Goal: Use online tool/utility: Utilize a website feature to perform a specific function

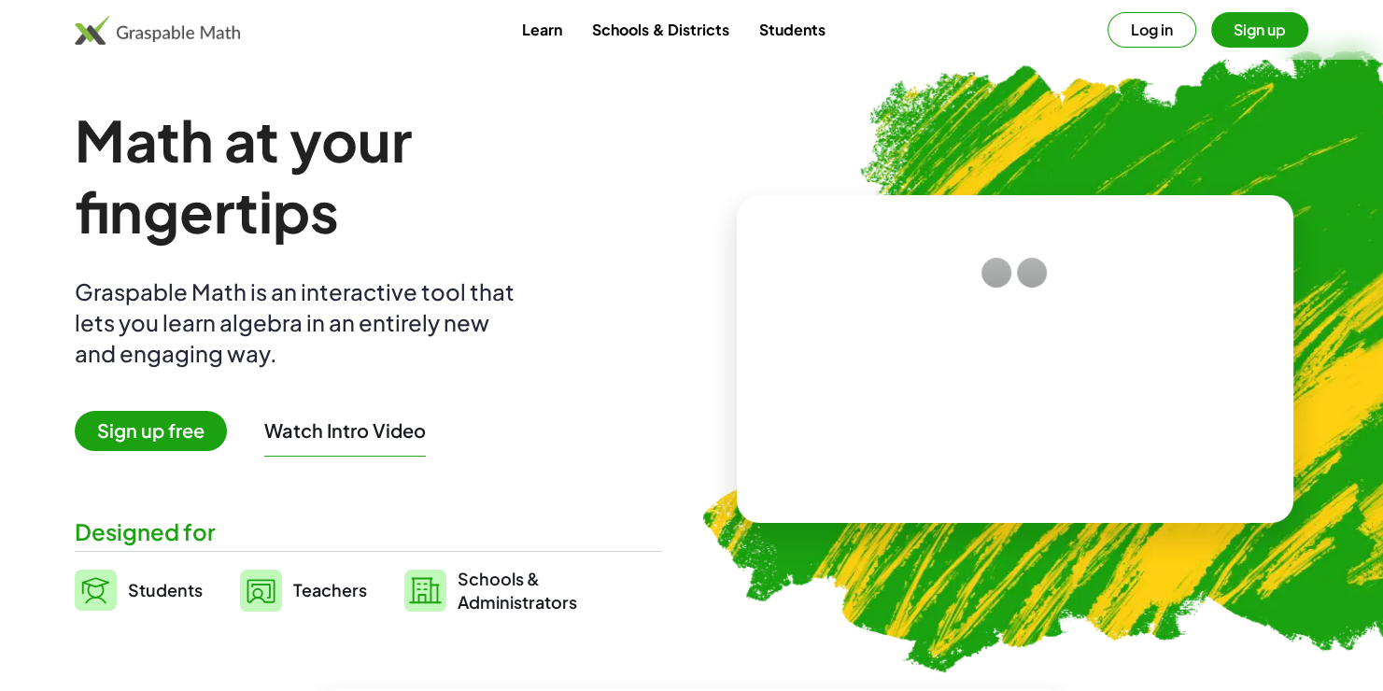
click at [1154, 32] on div at bounding box center [1181, 173] width 365 height 308
click at [1146, 25] on div at bounding box center [1181, 173] width 365 height 308
click at [751, 112] on img at bounding box center [1120, 350] width 915 height 771
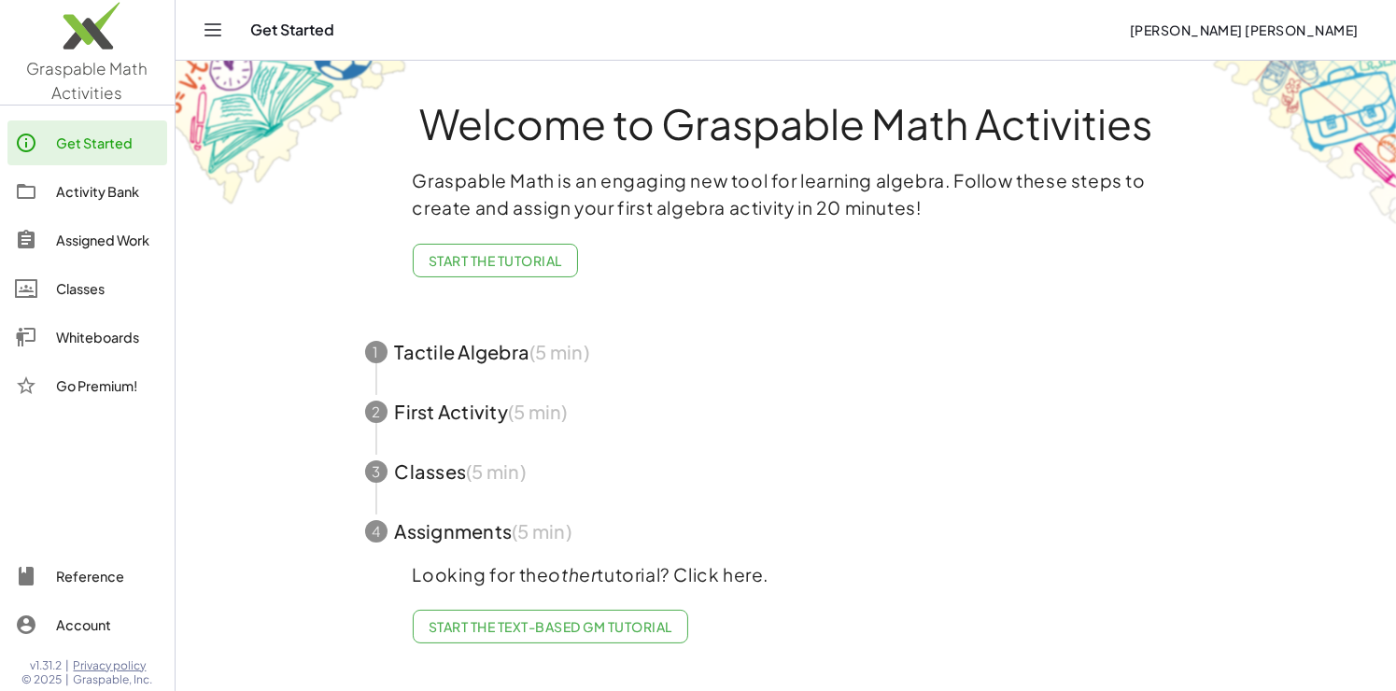
click at [117, 347] on link "Whiteboards" at bounding box center [87, 337] width 160 height 45
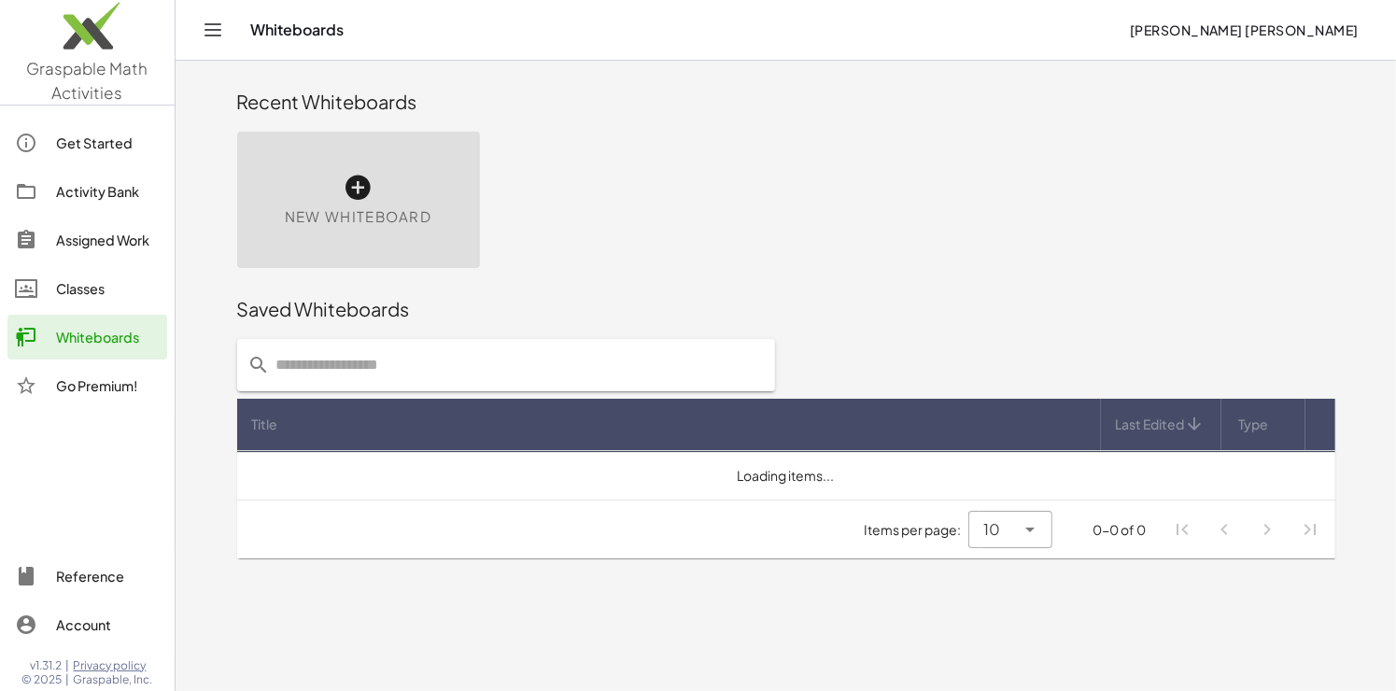
click at [369, 201] on icon at bounding box center [359, 188] width 30 height 30
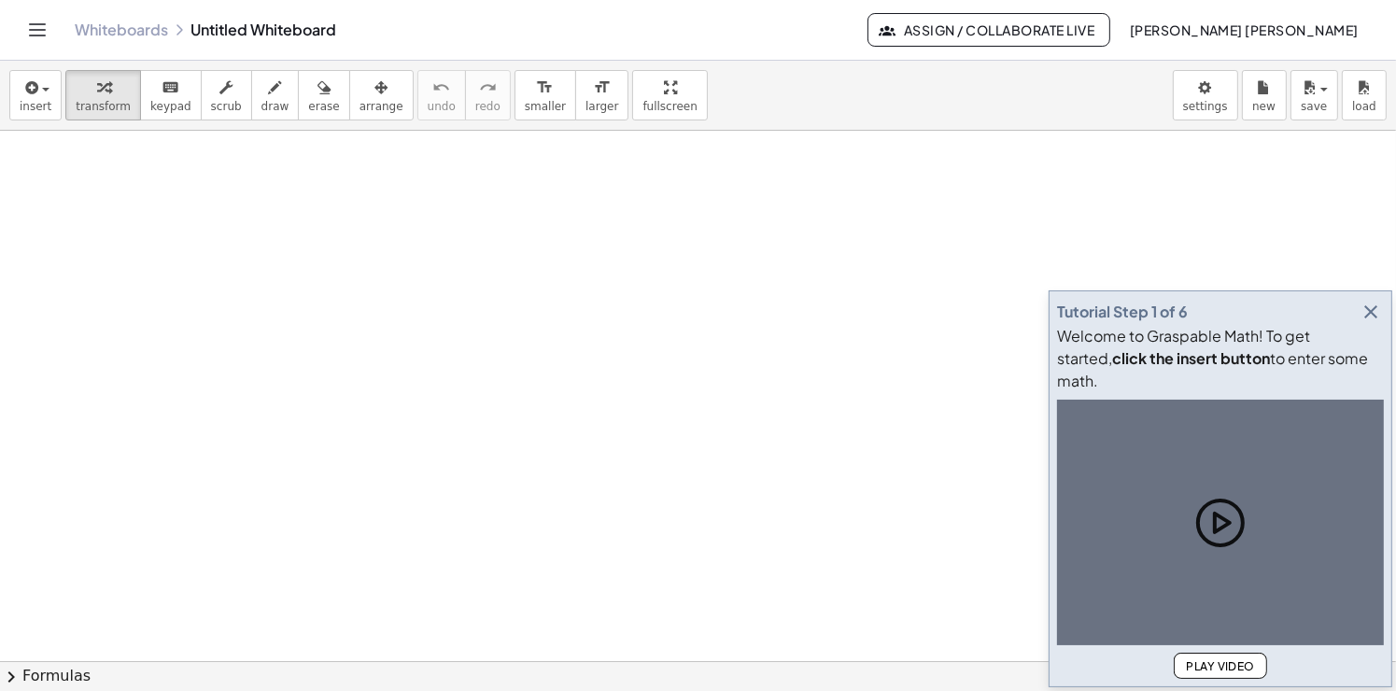
click at [976, 517] on div at bounding box center [698, 662] width 1396 height 1063
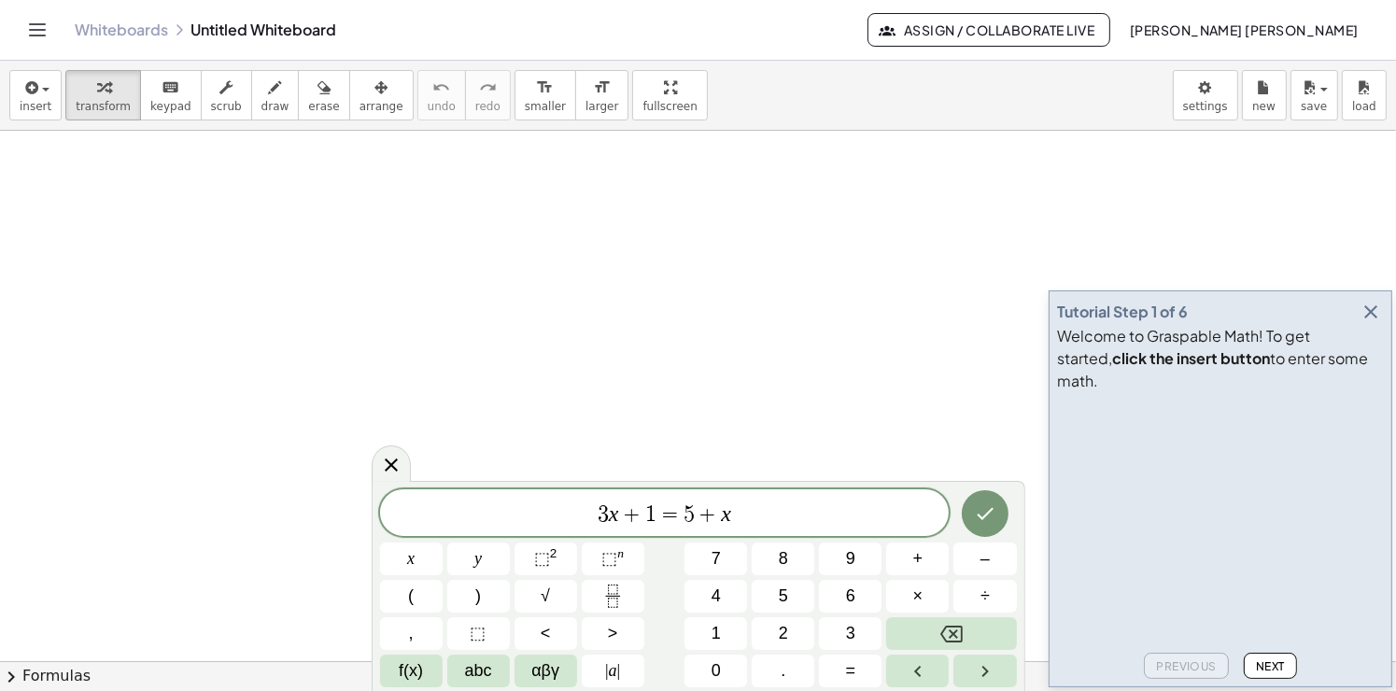
click at [1376, 323] on icon "button" at bounding box center [1371, 312] width 22 height 22
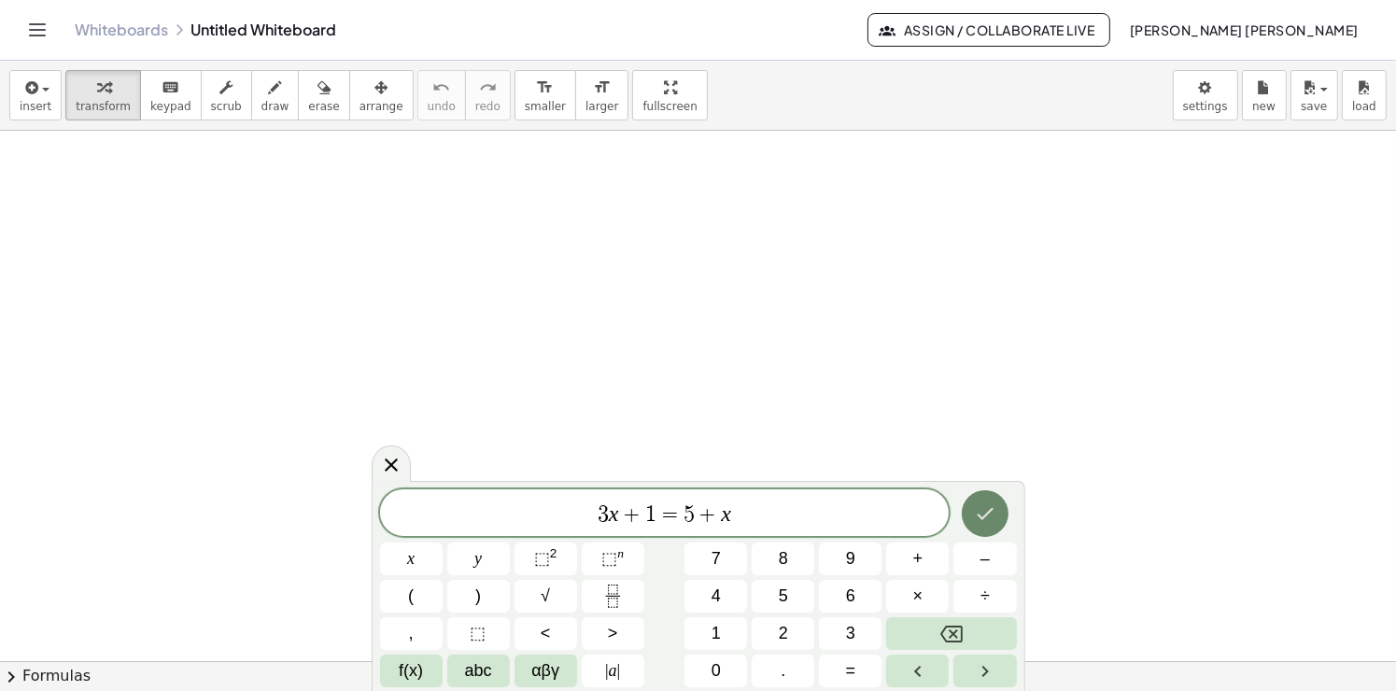
click at [978, 514] on icon "Done" at bounding box center [985, 513] width 22 height 22
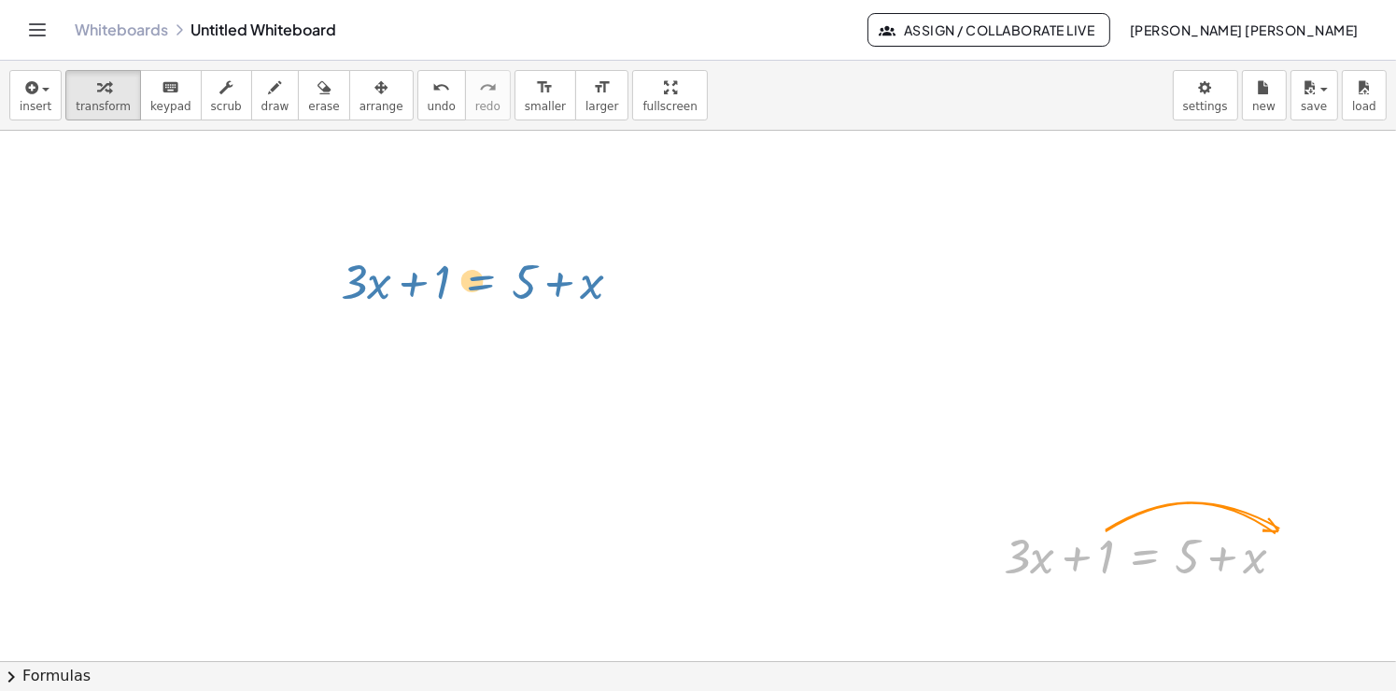
drag, startPoint x: 800, startPoint y: 424, endPoint x: 510, endPoint y: 306, distance: 313.4
click at [276, 220] on div "+ · 3 · x + 1 = + 5 + x + · 3 · x + 1 = + 5 + x" at bounding box center [698, 662] width 1396 height 1063
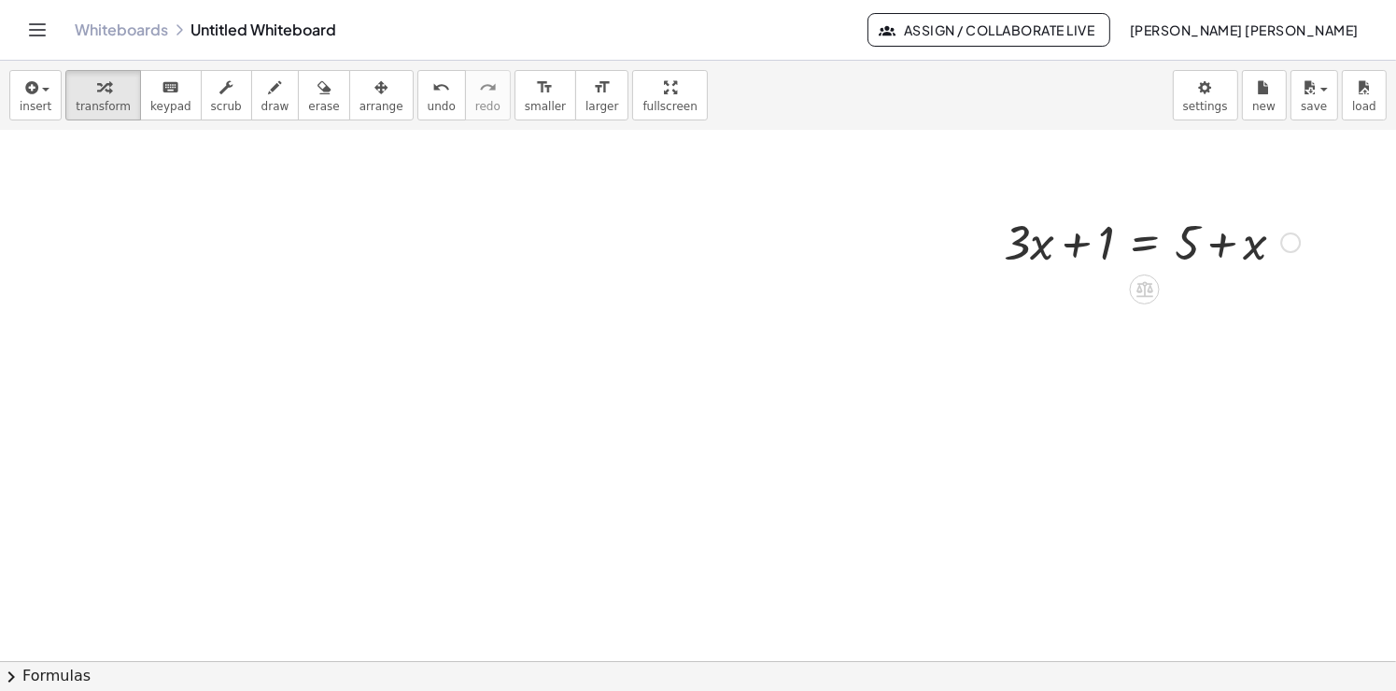
scroll to position [374, 0]
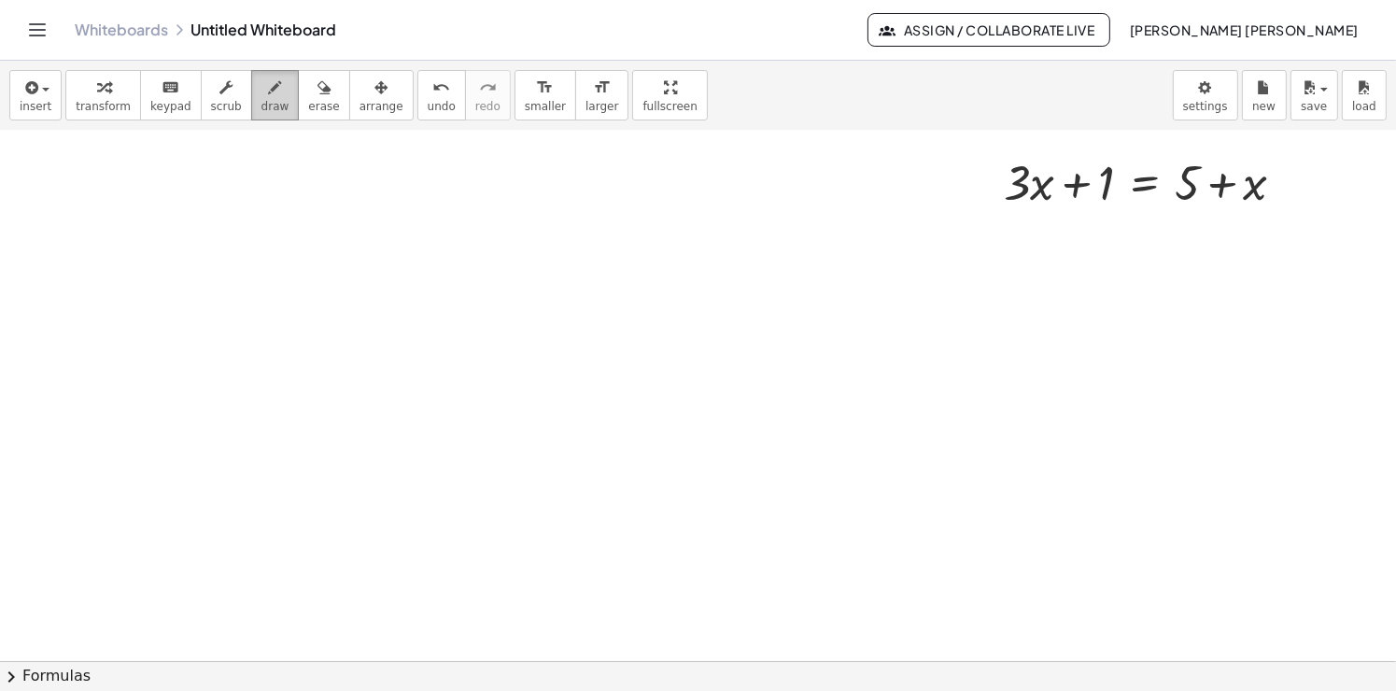
click at [269, 93] on icon "button" at bounding box center [275, 88] width 13 height 22
drag, startPoint x: 213, startPoint y: 219, endPoint x: 195, endPoint y: 235, distance: 24.4
click at [159, 310] on div at bounding box center [698, 288] width 1396 height 1063
drag, startPoint x: 234, startPoint y: 184, endPoint x: 270, endPoint y: 226, distance: 55.0
click at [339, 185] on div at bounding box center [698, 288] width 1396 height 1063
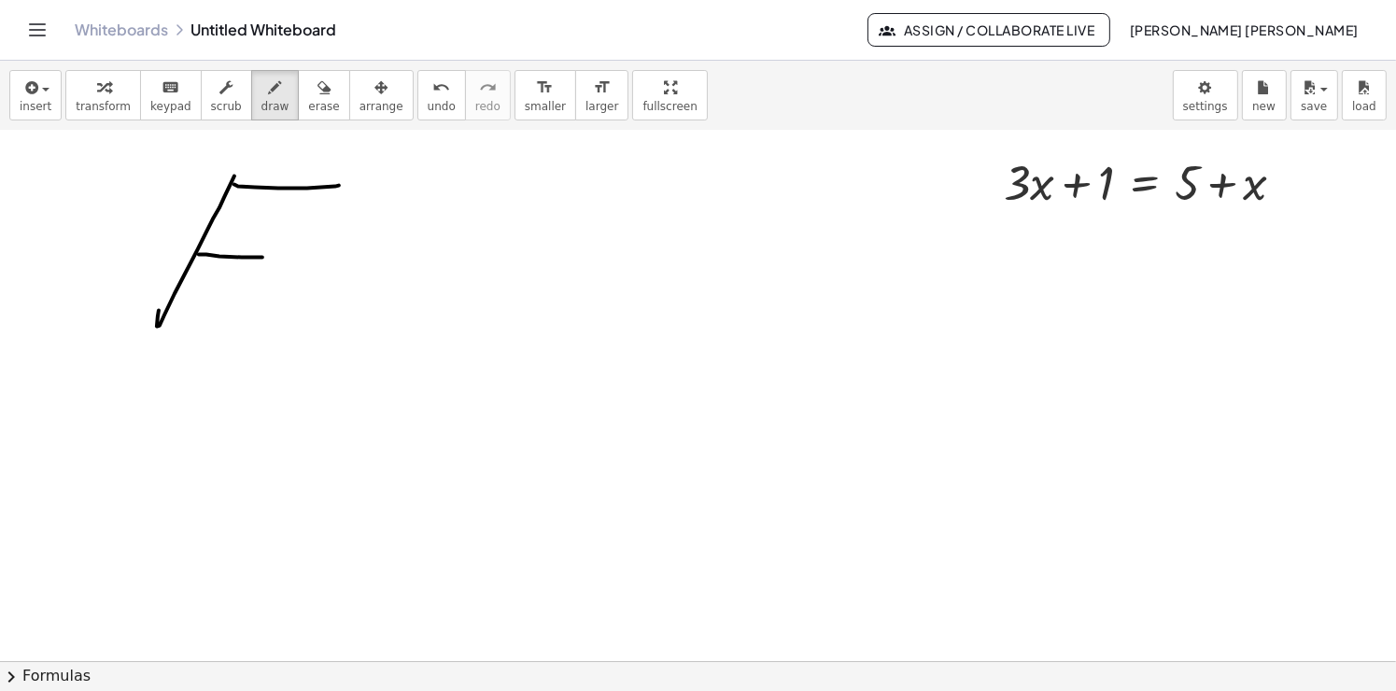
drag, startPoint x: 199, startPoint y: 254, endPoint x: 255, endPoint y: 262, distance: 56.7
click at [271, 257] on div at bounding box center [698, 288] width 1396 height 1063
drag, startPoint x: 188, startPoint y: 326, endPoint x: 337, endPoint y: 288, distance: 154.3
click at [296, 291] on div at bounding box center [698, 288] width 1396 height 1063
drag, startPoint x: 373, startPoint y: 273, endPoint x: 336, endPoint y: 334, distance: 71.6
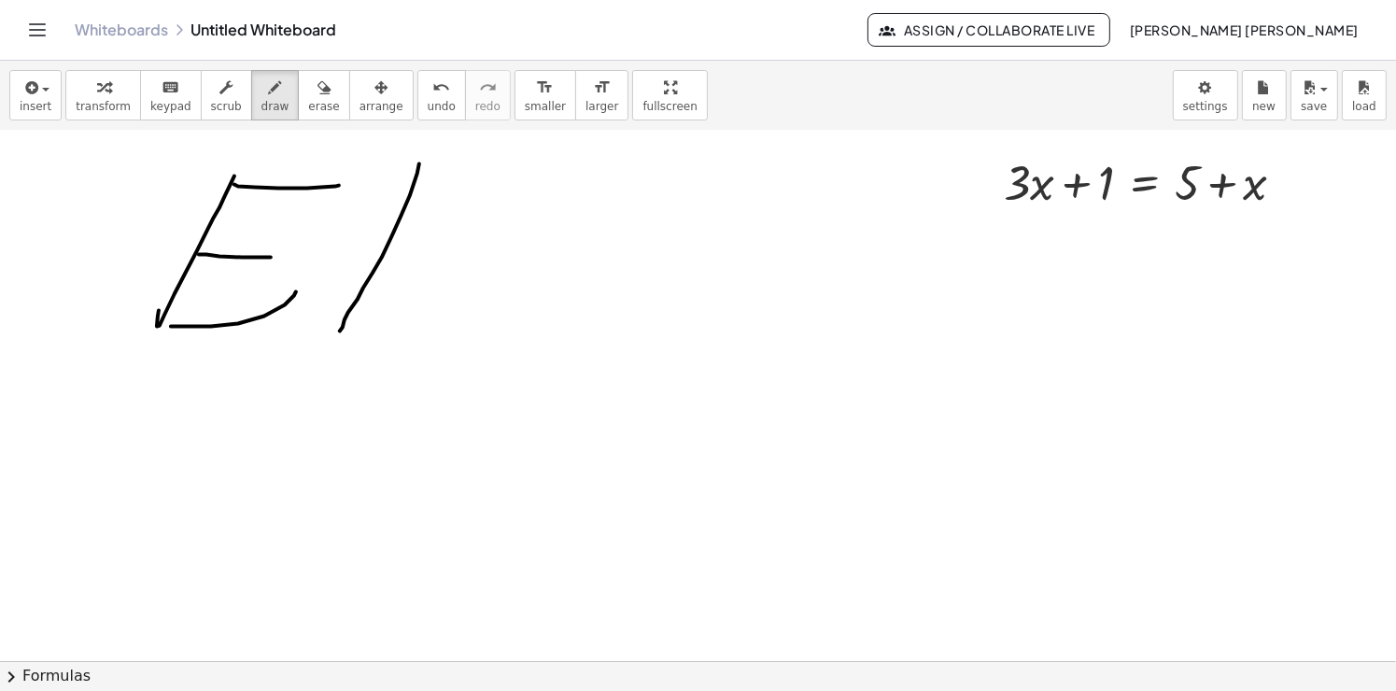
click at [339, 332] on div at bounding box center [698, 288] width 1396 height 1063
drag, startPoint x: 438, startPoint y: 258, endPoint x: 466, endPoint y: 205, distance: 59.3
click at [455, 209] on div at bounding box center [698, 288] width 1396 height 1063
click at [573, 168] on div at bounding box center [698, 288] width 1396 height 1063
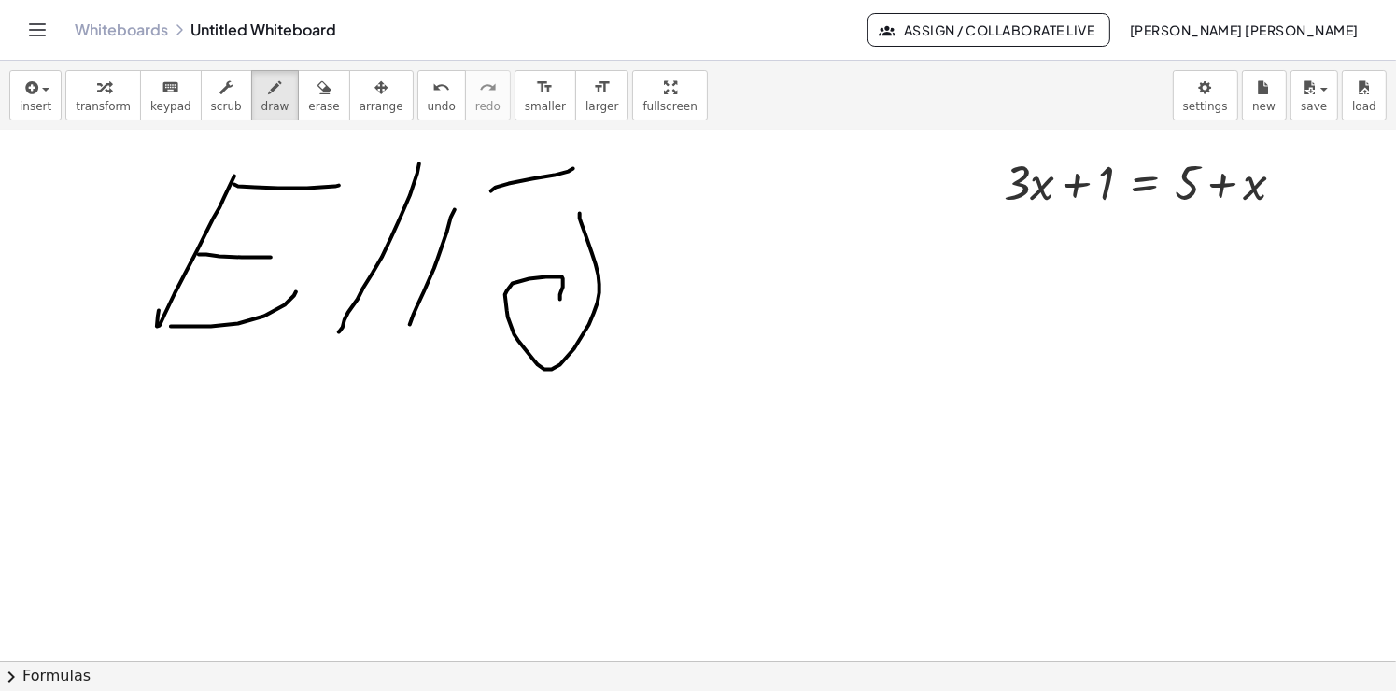
drag, startPoint x: 592, startPoint y: 252, endPoint x: 560, endPoint y: 299, distance: 56.5
click at [560, 299] on div at bounding box center [698, 288] width 1396 height 1063
drag, startPoint x: 769, startPoint y: 207, endPoint x: 673, endPoint y: 353, distance: 174.1
click at [645, 364] on div at bounding box center [698, 288] width 1396 height 1063
drag, startPoint x: 191, startPoint y: 394, endPoint x: 133, endPoint y: 512, distance: 131.2
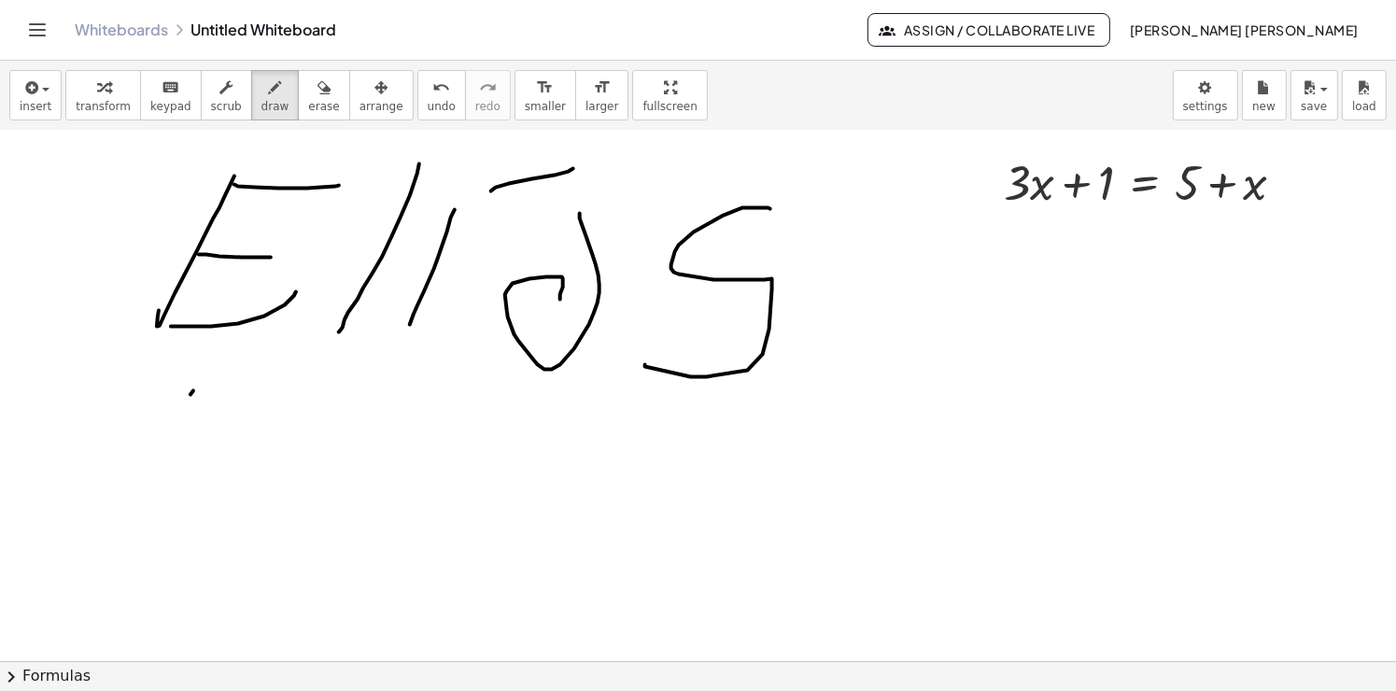
click at [80, 583] on div at bounding box center [698, 288] width 1396 height 1063
drag, startPoint x: 188, startPoint y: 391, endPoint x: 137, endPoint y: 497, distance: 117.0
click at [114, 512] on div at bounding box center [698, 288] width 1396 height 1063
drag, startPoint x: 287, startPoint y: 434, endPoint x: 477, endPoint y: 401, distance: 193.5
click at [469, 392] on div at bounding box center [698, 288] width 1396 height 1063
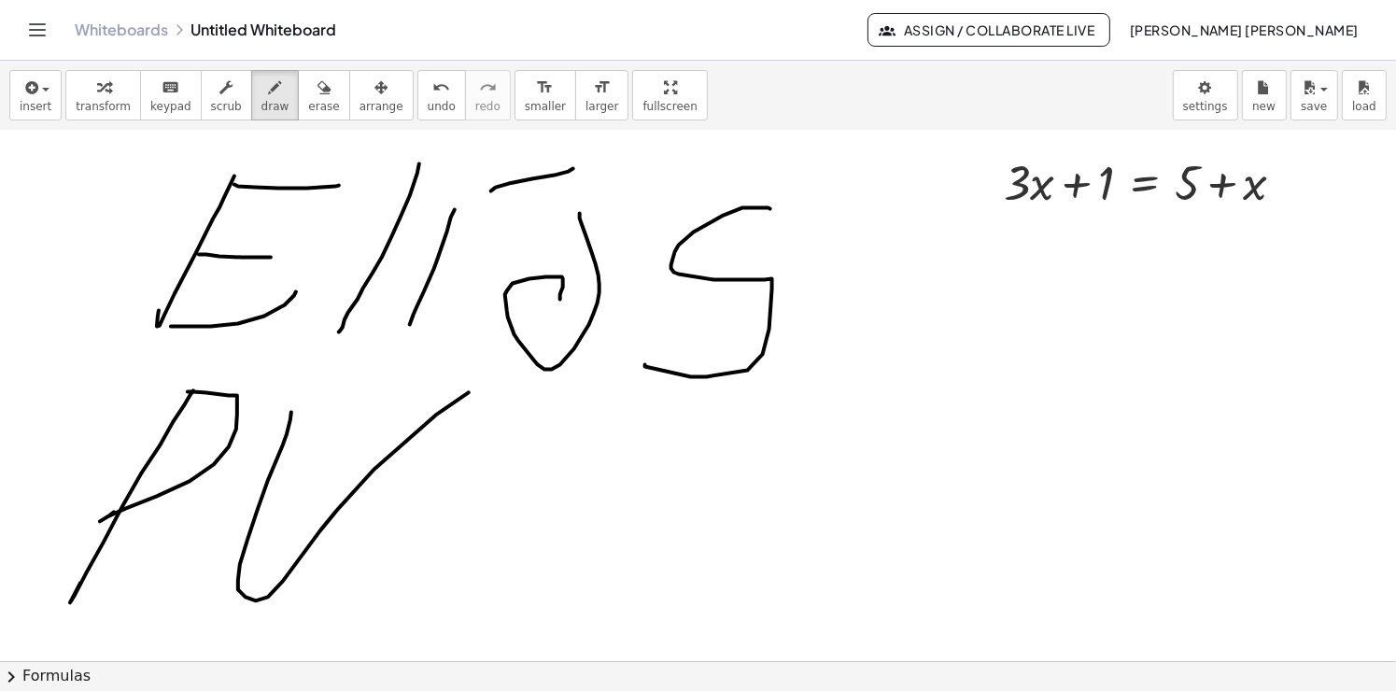
drag, startPoint x: 540, startPoint y: 436, endPoint x: 563, endPoint y: 391, distance: 50.5
click at [571, 390] on div at bounding box center [698, 288] width 1396 height 1063
drag, startPoint x: 595, startPoint y: 372, endPoint x: 731, endPoint y: 423, distance: 145.7
click at [739, 375] on div at bounding box center [698, 288] width 1396 height 1063
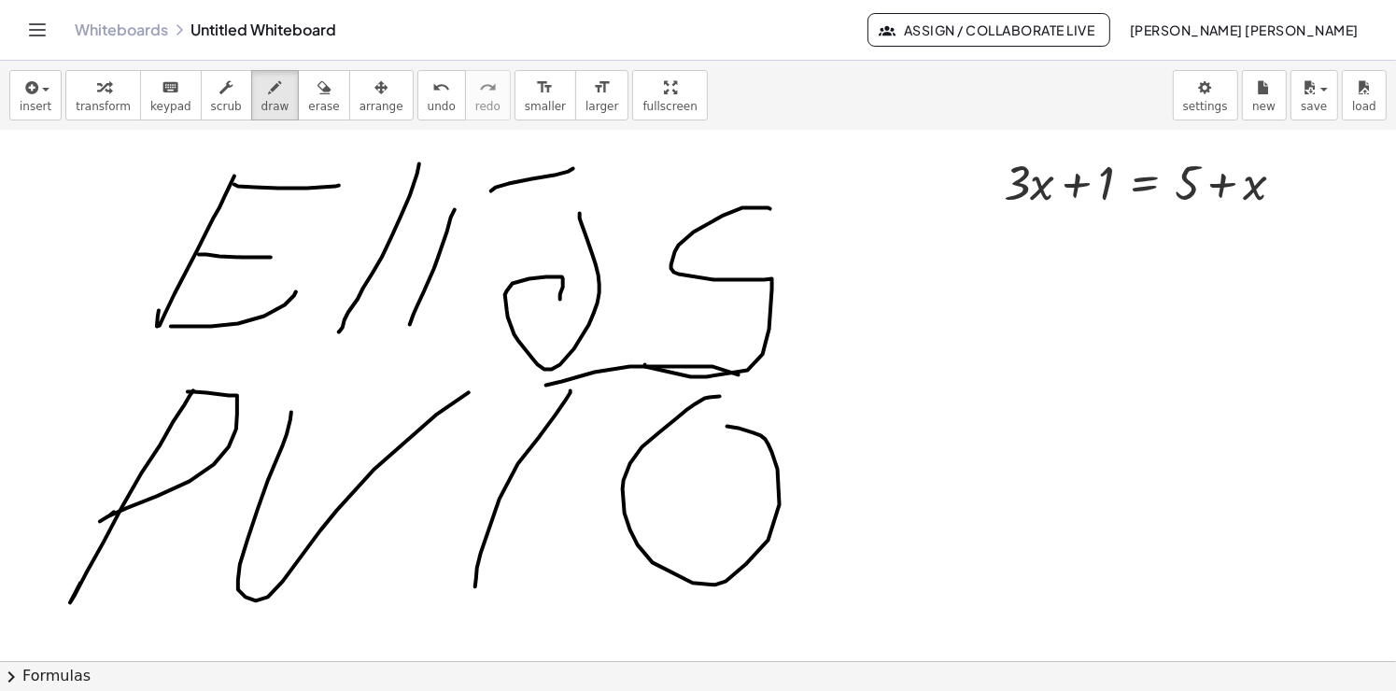
drag, startPoint x: 696, startPoint y: 403, endPoint x: 714, endPoint y: 424, distance: 27.1
click at [714, 424] on div at bounding box center [698, 288] width 1396 height 1063
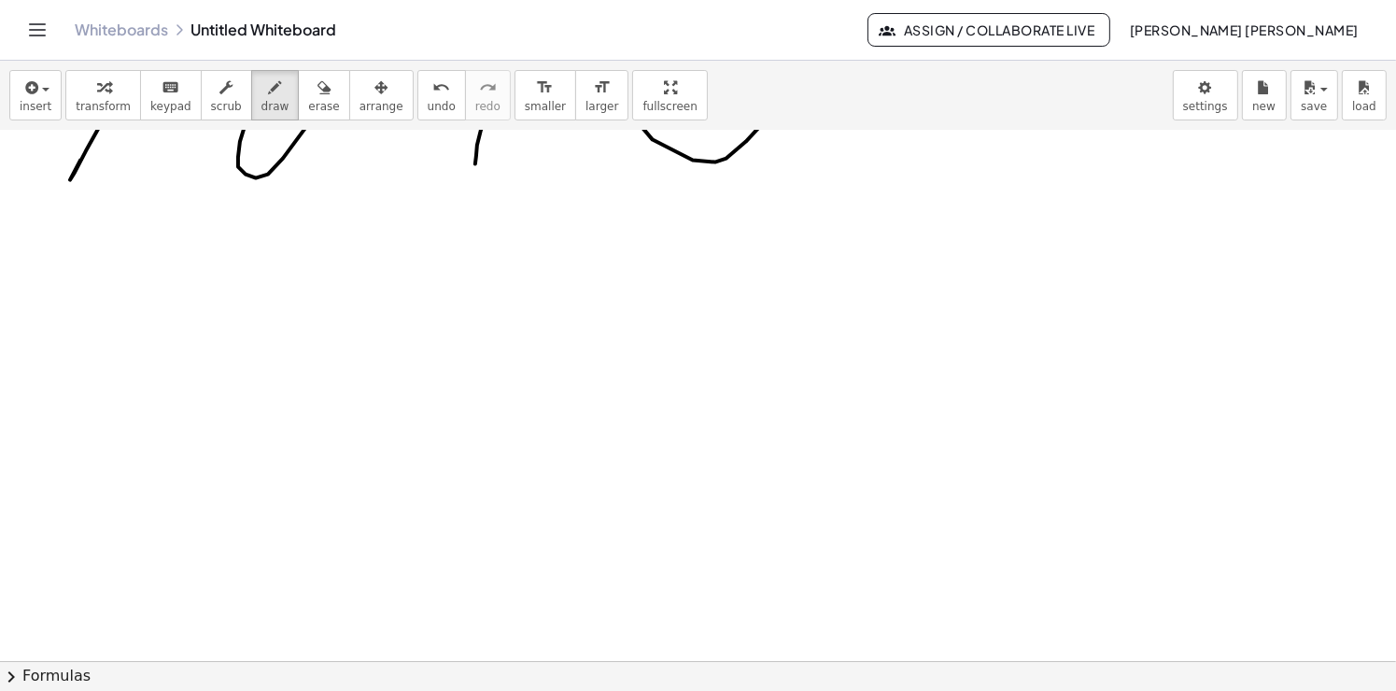
scroll to position [753, 0]
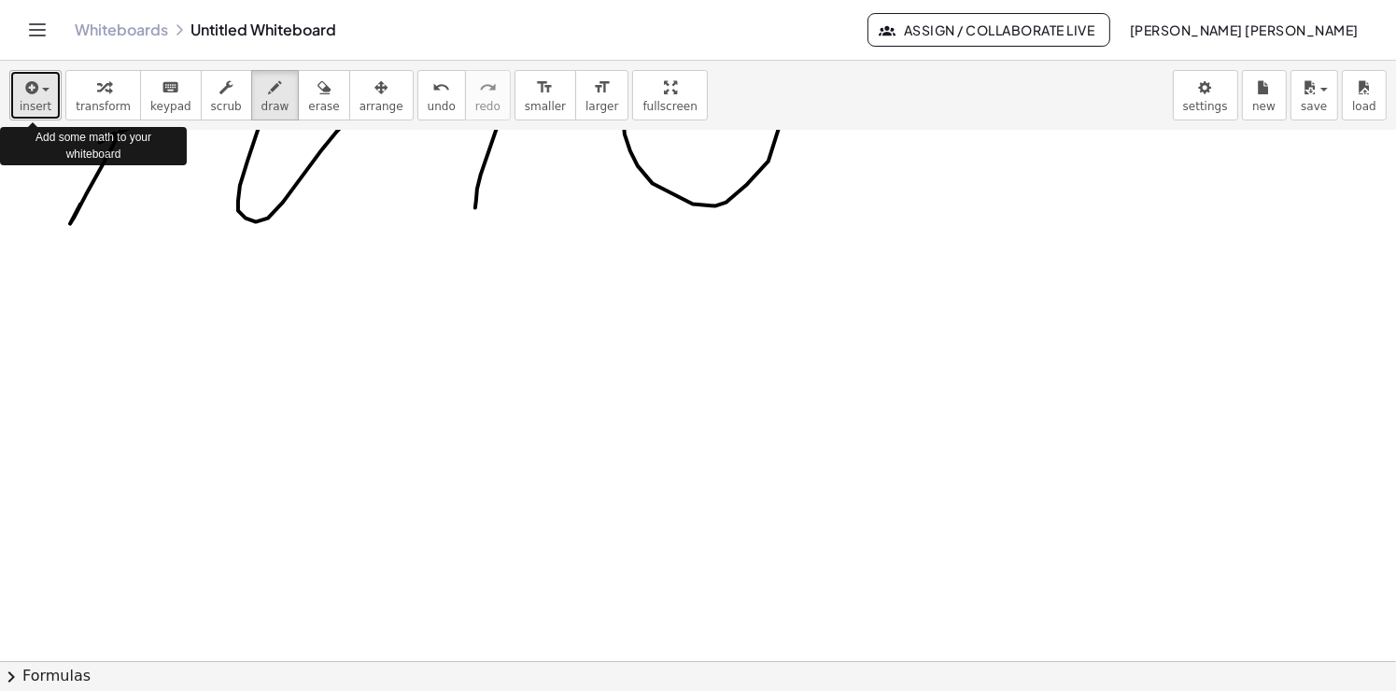
click at [35, 106] on span "insert" at bounding box center [36, 106] width 32 height 13
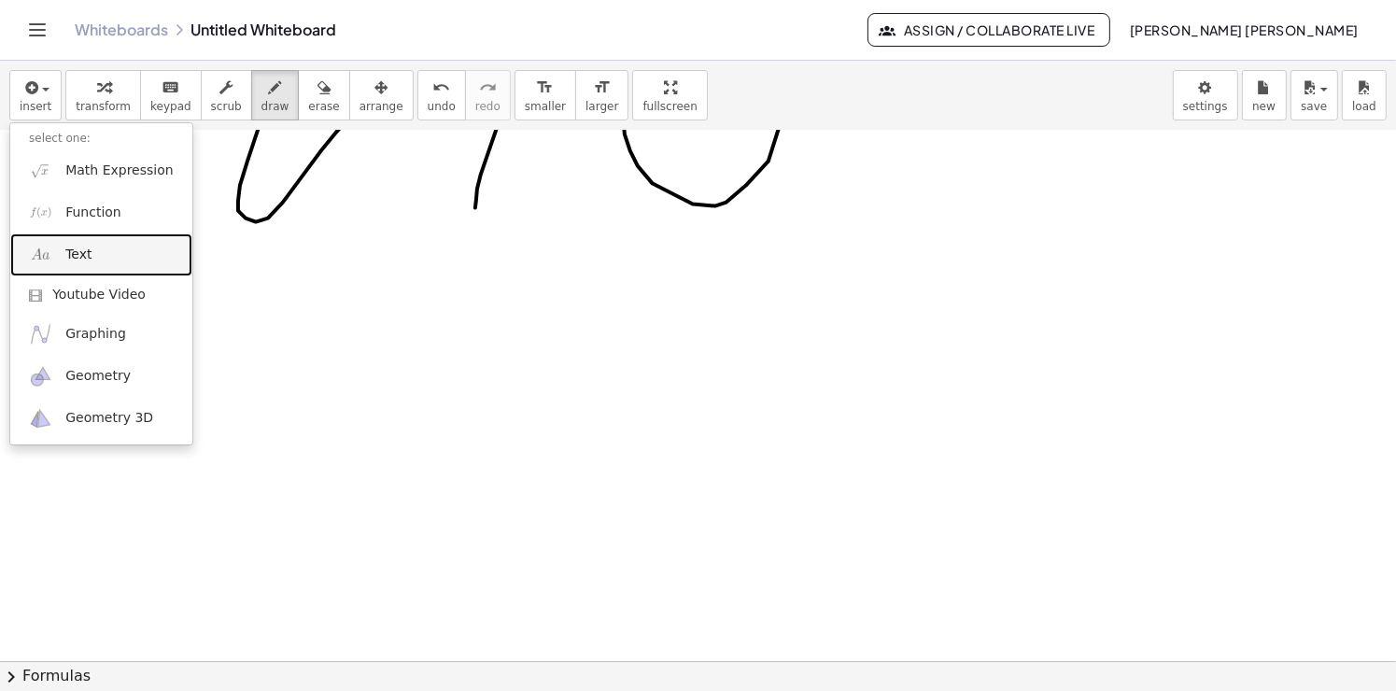
click at [94, 262] on link "Text" at bounding box center [101, 254] width 182 height 42
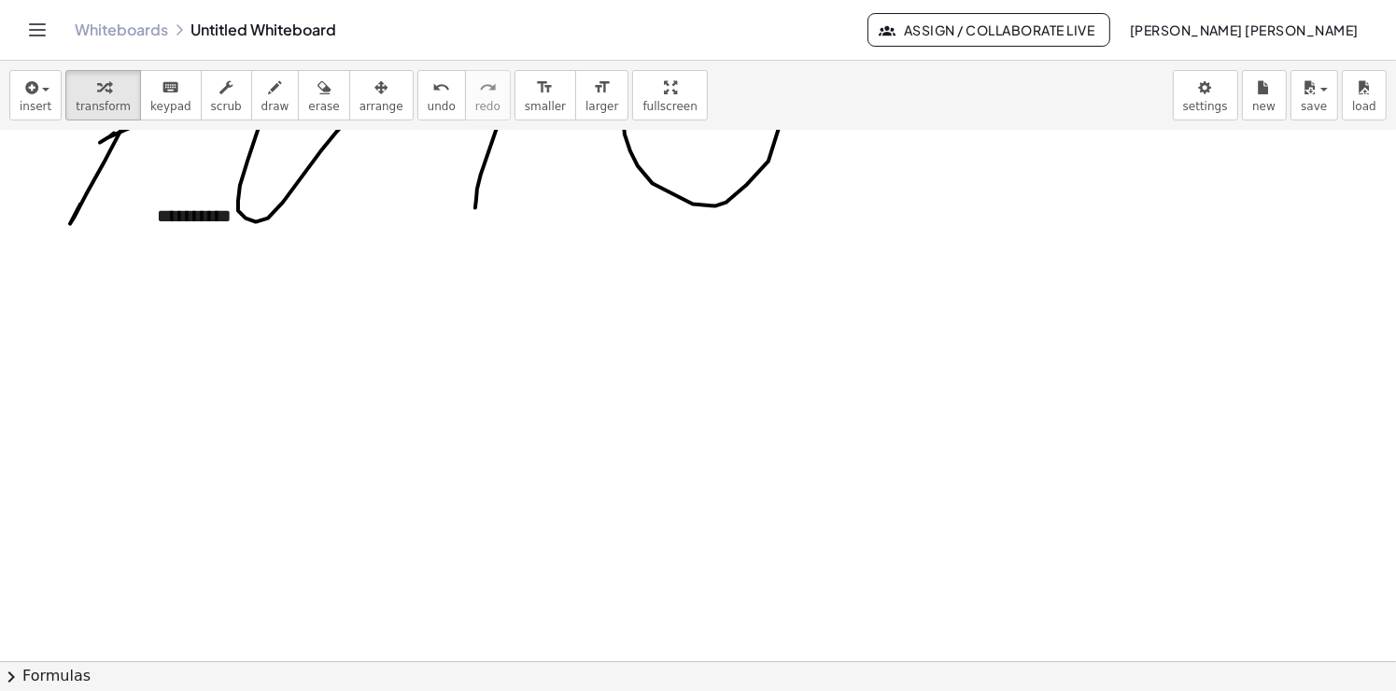
drag, startPoint x: 500, startPoint y: 243, endPoint x: 376, endPoint y: 226, distance: 124.4
click at [468, 232] on div at bounding box center [698, 174] width 1396 height 1593
drag, startPoint x: 370, startPoint y: 201, endPoint x: 363, endPoint y: 259, distance: 58.3
click at [363, 259] on div "**********" at bounding box center [278, 229] width 280 height 91
click at [391, 175] on button "+" at bounding box center [395, 181] width 35 height 32
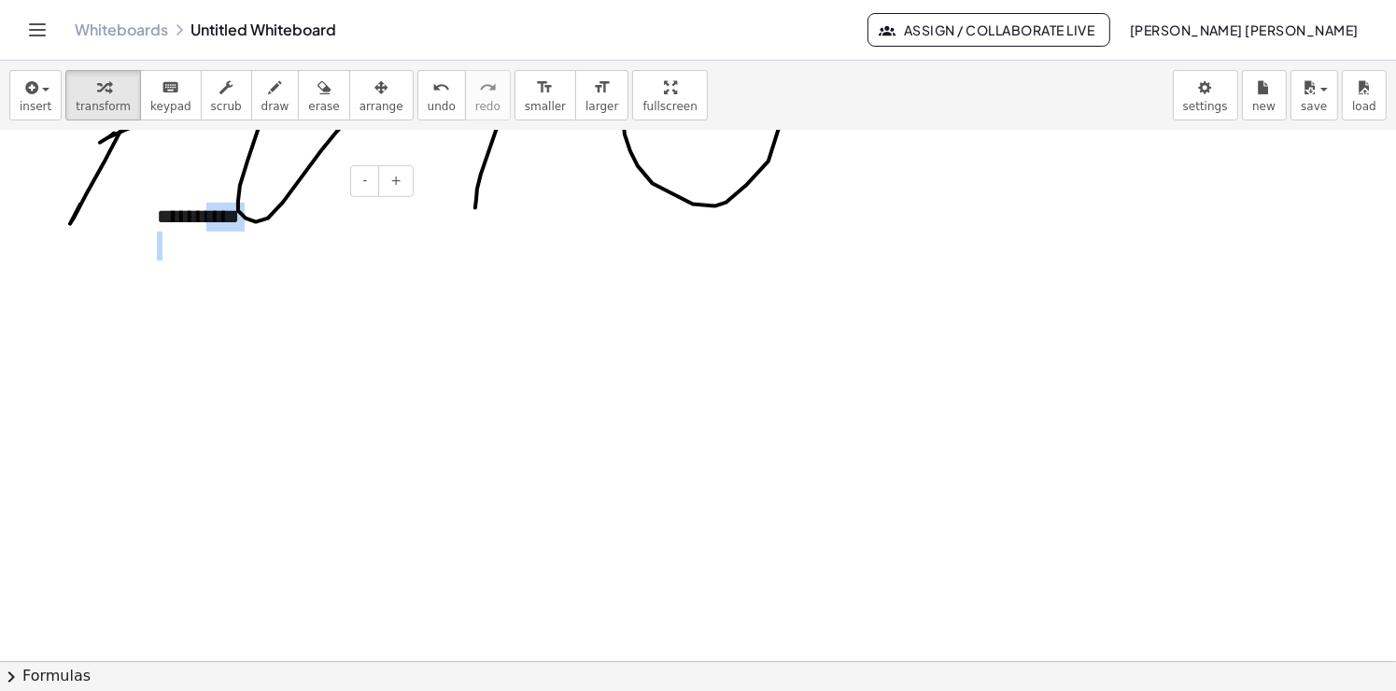
drag, startPoint x: 216, startPoint y: 220, endPoint x: 343, endPoint y: 242, distance: 128.8
click at [219, 264] on div "**********" at bounding box center [278, 232] width 280 height 96
click at [371, 232] on div at bounding box center [278, 246] width 243 height 29
click at [403, 171] on button "+" at bounding box center [395, 181] width 35 height 32
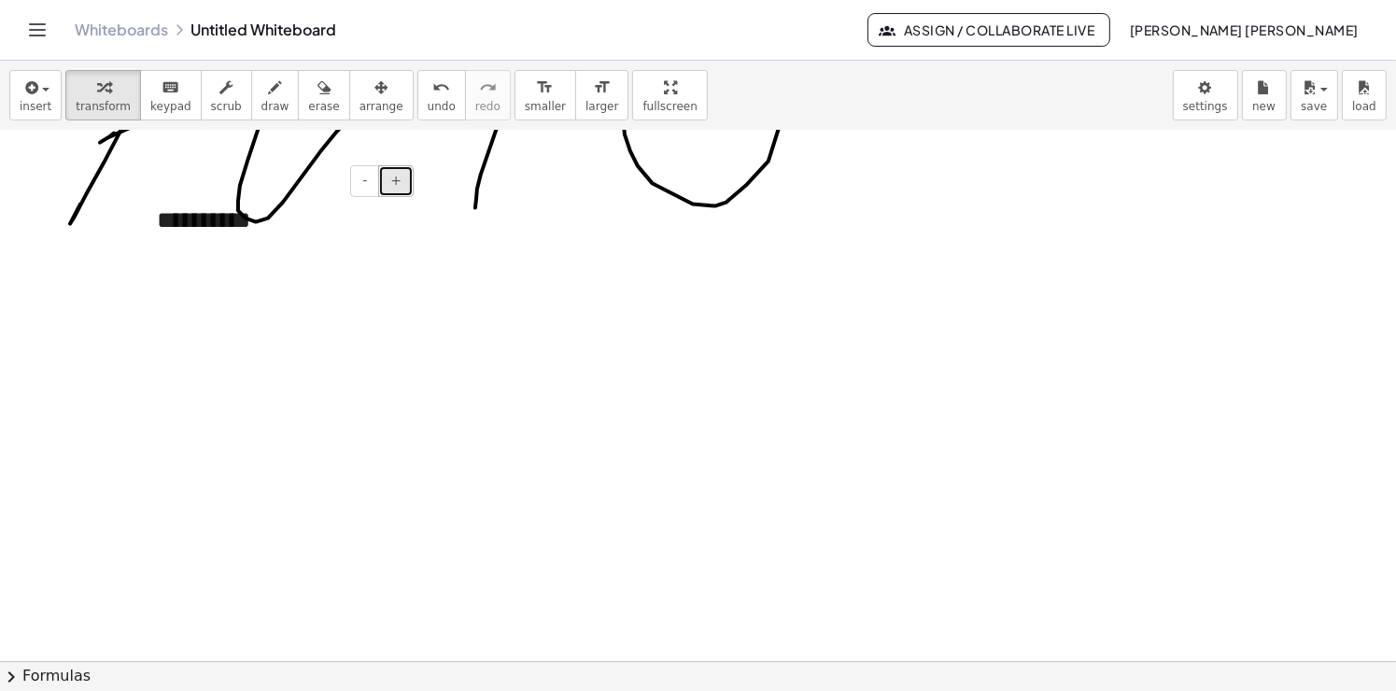
click at [403, 171] on button "+" at bounding box center [395, 181] width 35 height 32
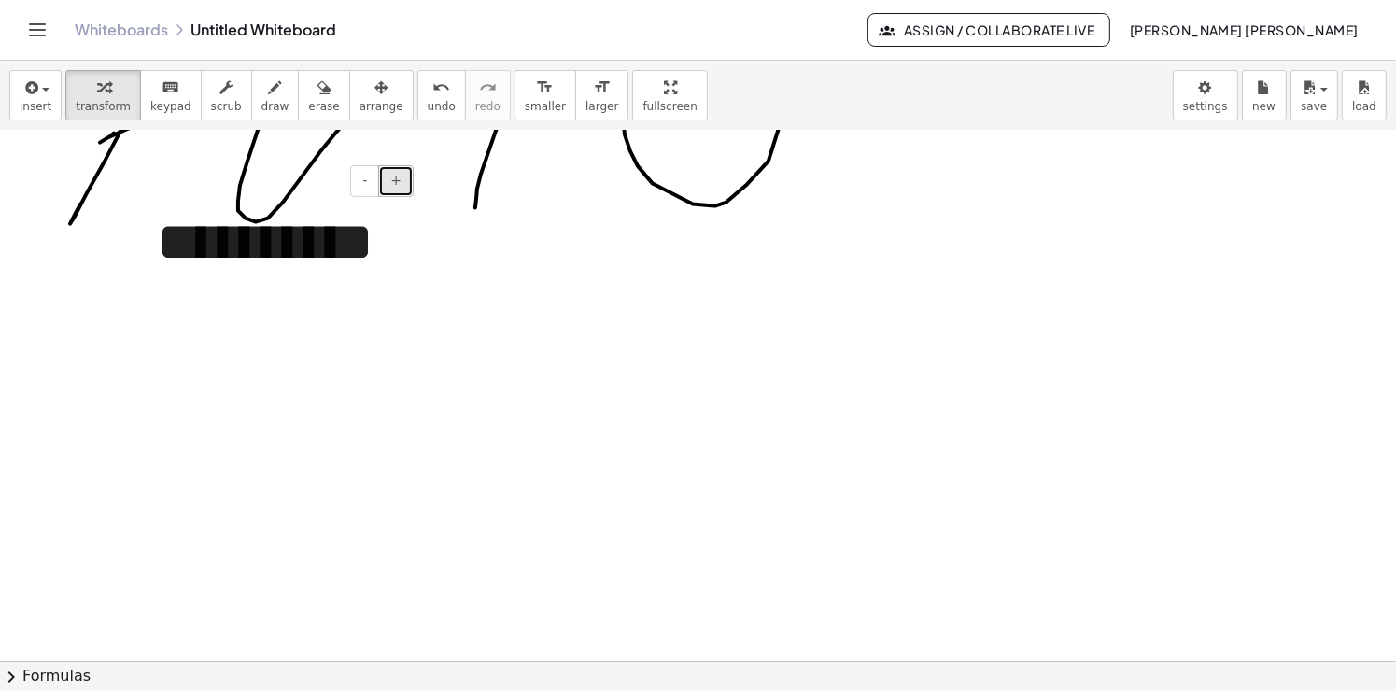
click at [403, 171] on button "+" at bounding box center [395, 181] width 35 height 32
click at [397, 338] on div "**********" at bounding box center [278, 322] width 280 height 277
click at [561, 376] on div at bounding box center [698, 174] width 1396 height 1593
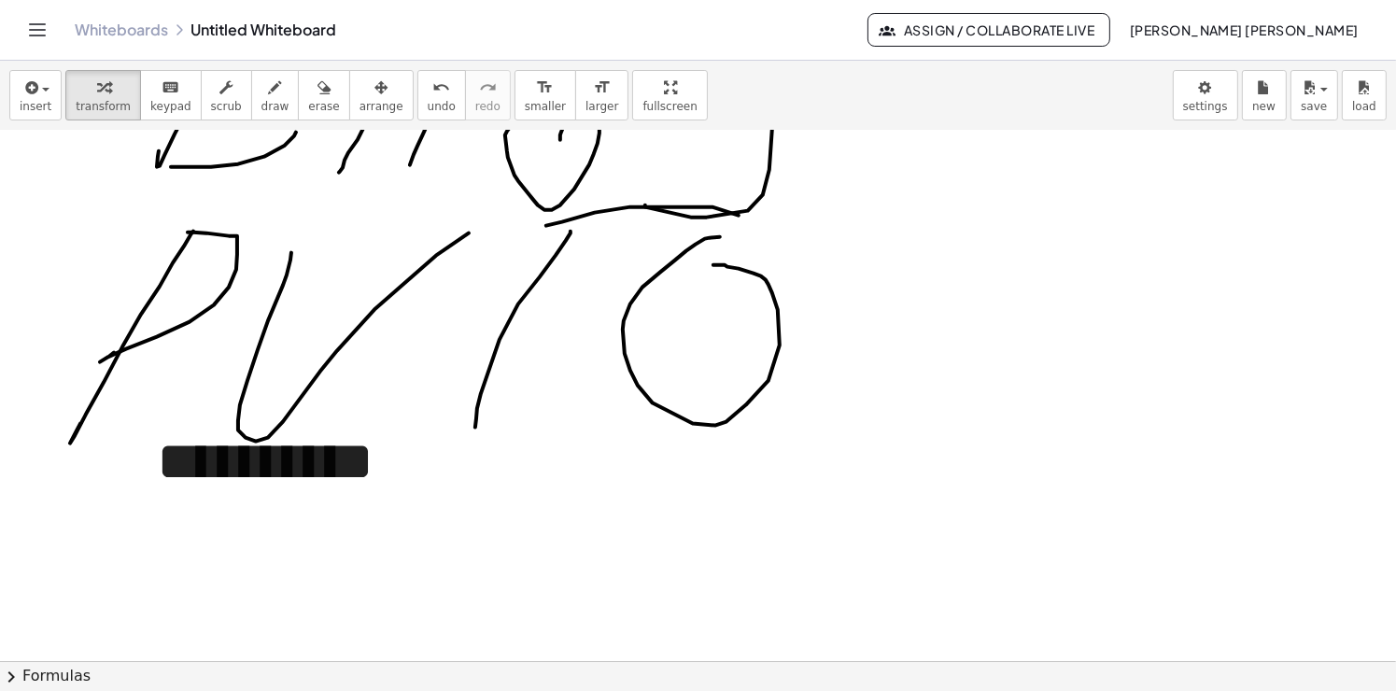
scroll to position [566, 0]
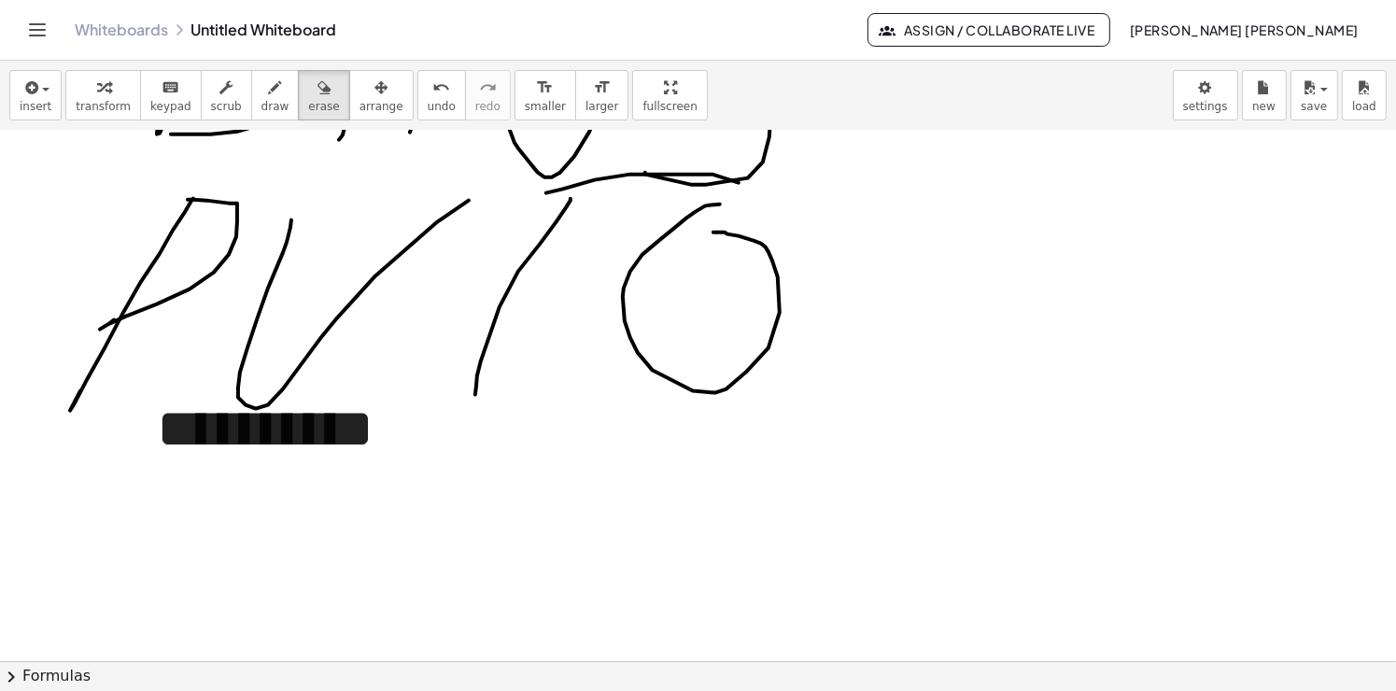
drag, startPoint x: 296, startPoint y: 104, endPoint x: 643, endPoint y: 260, distance: 380.8
click at [322, 120] on div "insert select one: Math Expression Function Text Youtube Video Graphing Geometr…" at bounding box center [698, 96] width 1396 height 70
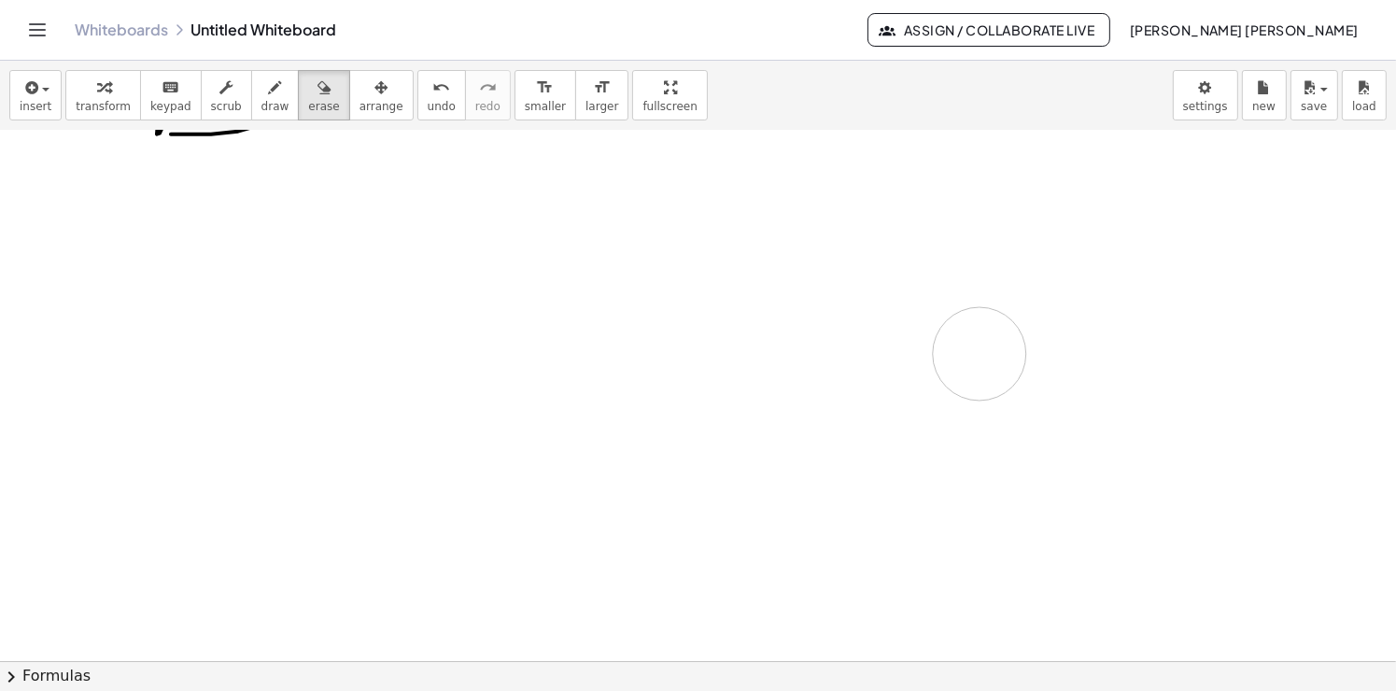
drag, startPoint x: 456, startPoint y: 336, endPoint x: 412, endPoint y: 438, distance: 110.9
click at [978, 362] on div at bounding box center [698, 361] width 1396 height 1593
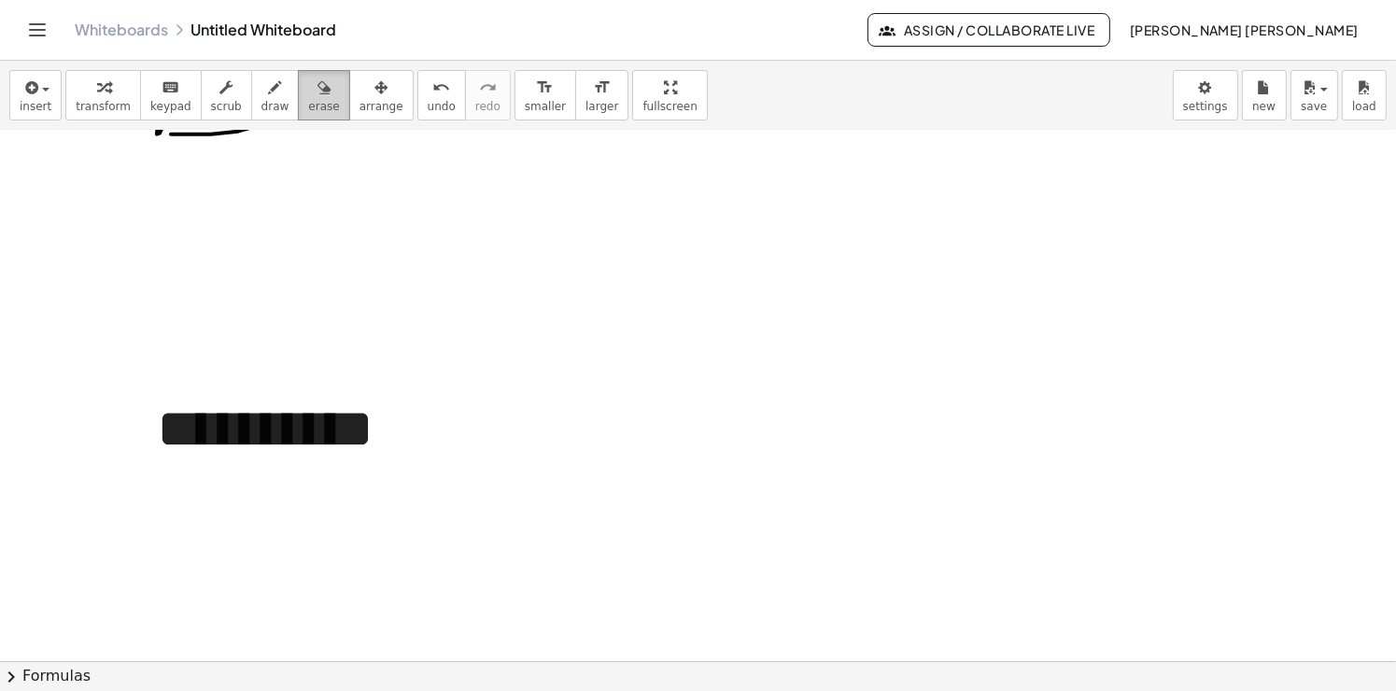
click at [308, 100] on span "erase" at bounding box center [323, 106] width 31 height 13
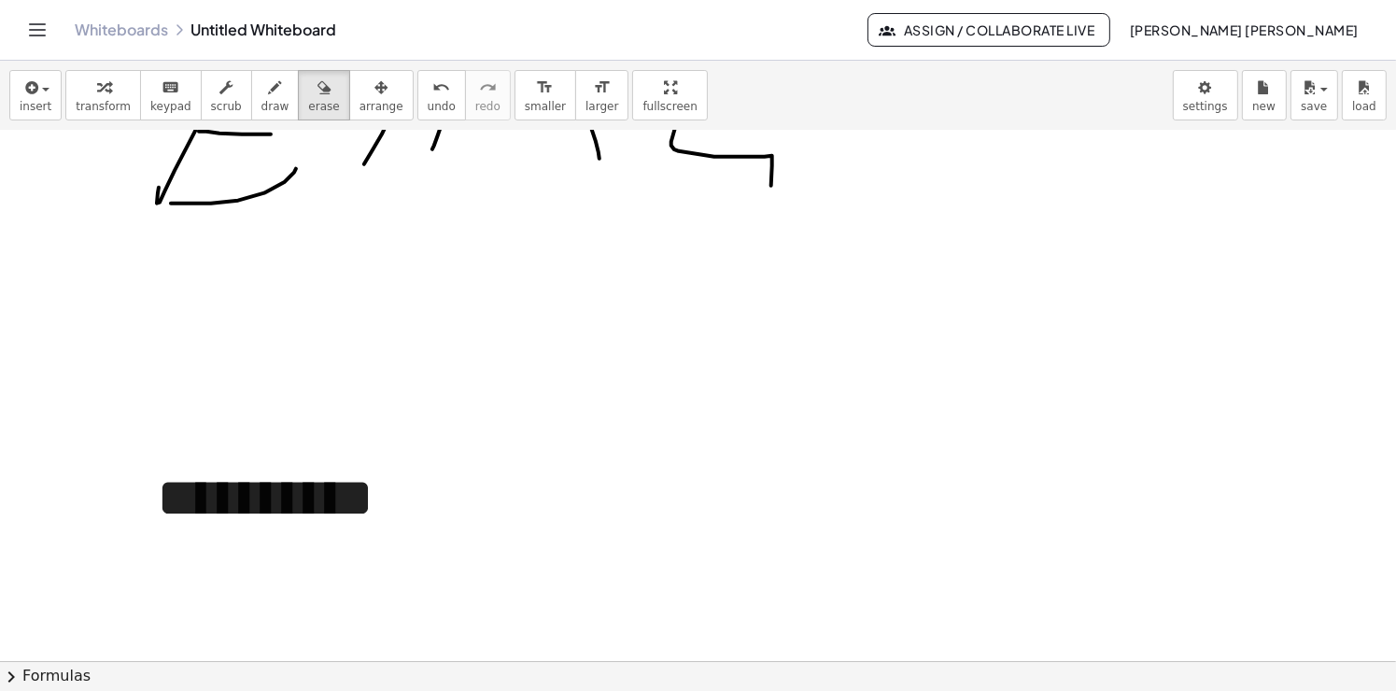
scroll to position [379, 0]
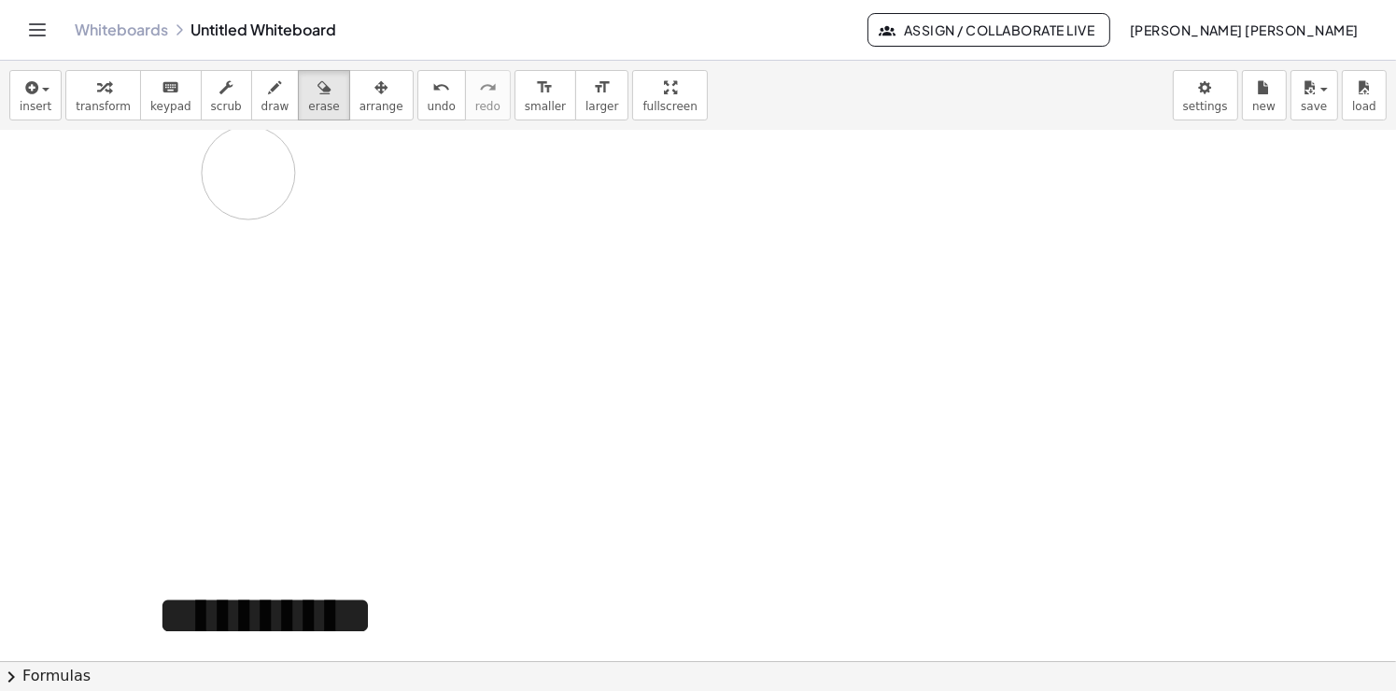
drag, startPoint x: 834, startPoint y: 251, endPoint x: 754, endPoint y: 198, distance: 96.4
click at [579, 174] on div at bounding box center [698, 548] width 1396 height 1593
drag, startPoint x: 1149, startPoint y: 189, endPoint x: 1041, endPoint y: 220, distance: 112.0
click at [993, 219] on div at bounding box center [698, 548] width 1396 height 1593
click at [1133, 194] on div at bounding box center [698, 548] width 1396 height 1593
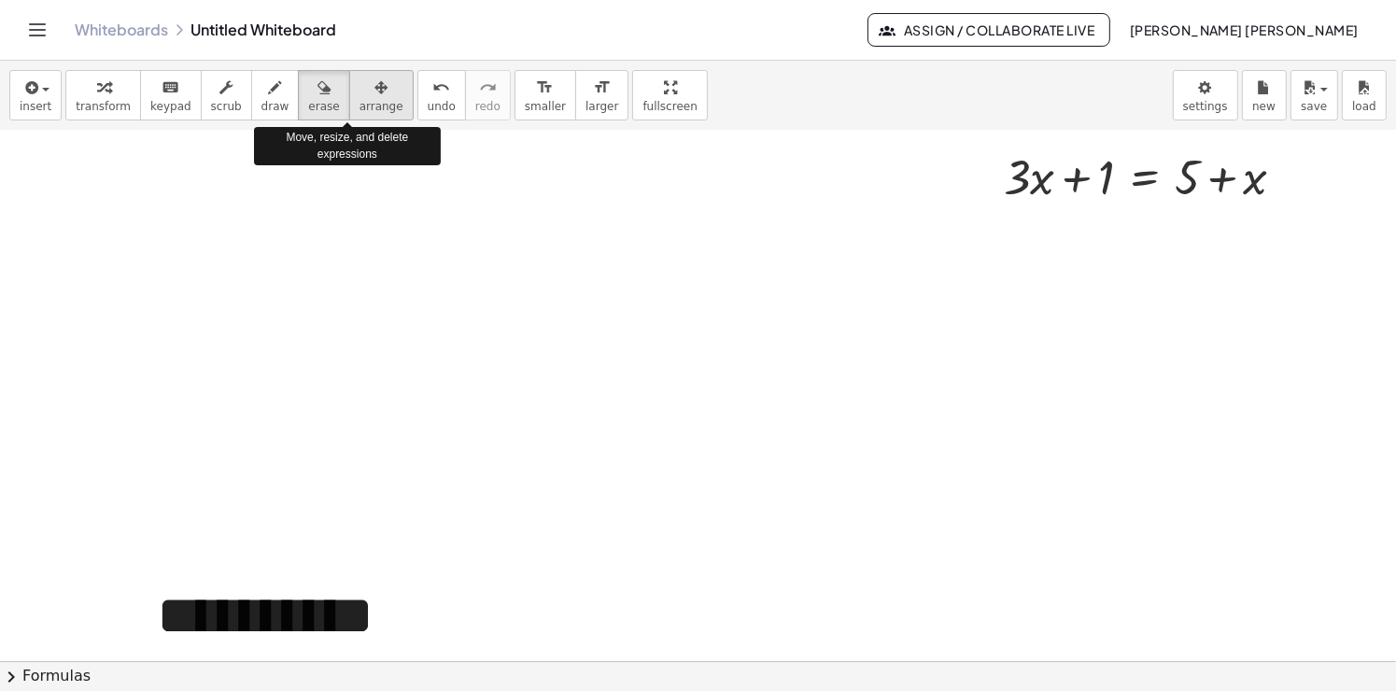
click at [360, 107] on span "arrange" at bounding box center [382, 106] width 44 height 13
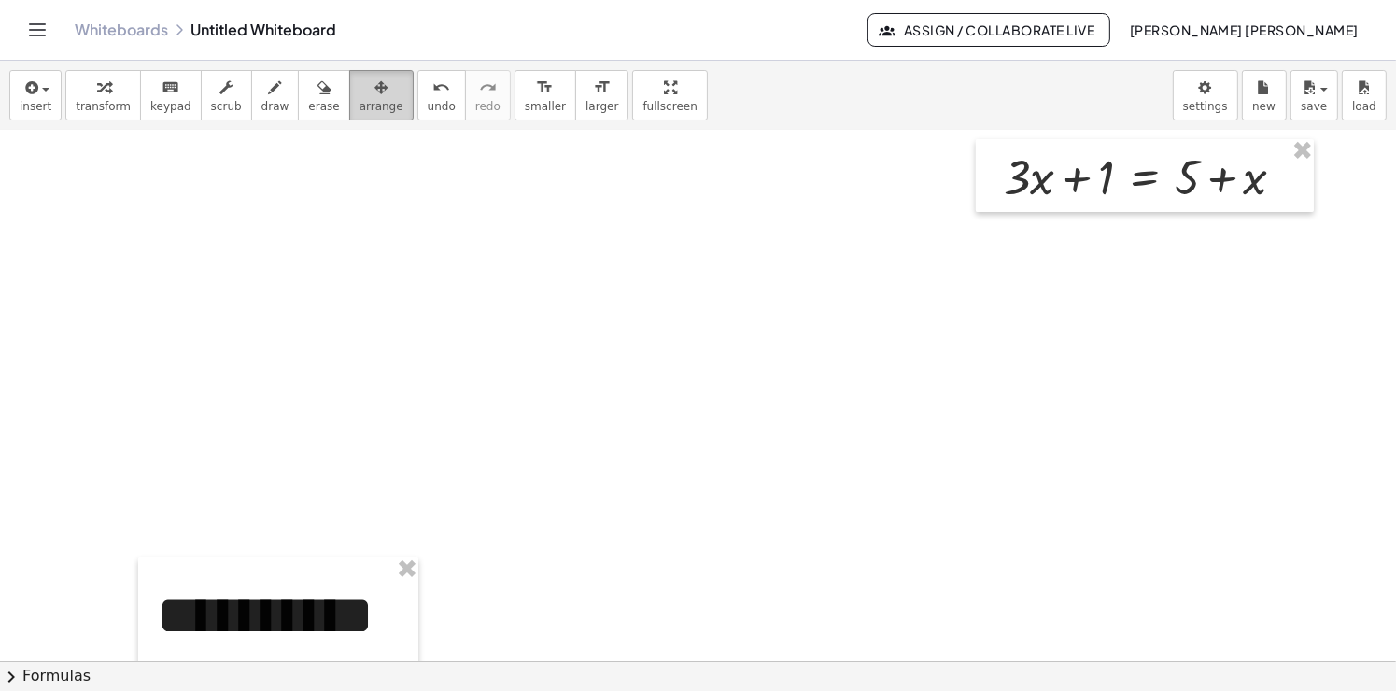
click at [360, 110] on span "arrange" at bounding box center [382, 106] width 44 height 13
click at [89, 113] on button "transform" at bounding box center [103, 95] width 76 height 50
click at [1142, 226] on icon at bounding box center [1145, 225] width 17 height 16
click at [1292, 179] on div at bounding box center [1290, 177] width 21 height 21
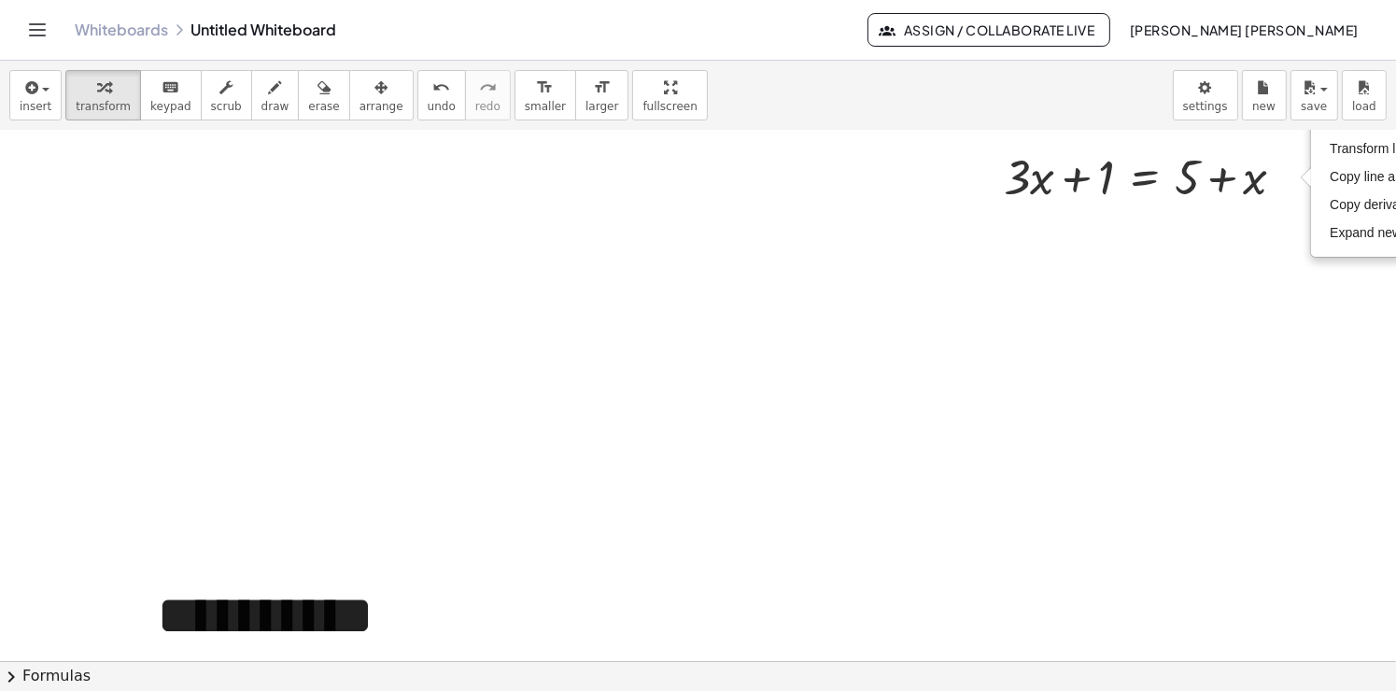
click at [1254, 239] on div at bounding box center [698, 548] width 1396 height 1593
click at [40, 108] on span "insert" at bounding box center [36, 106] width 32 height 13
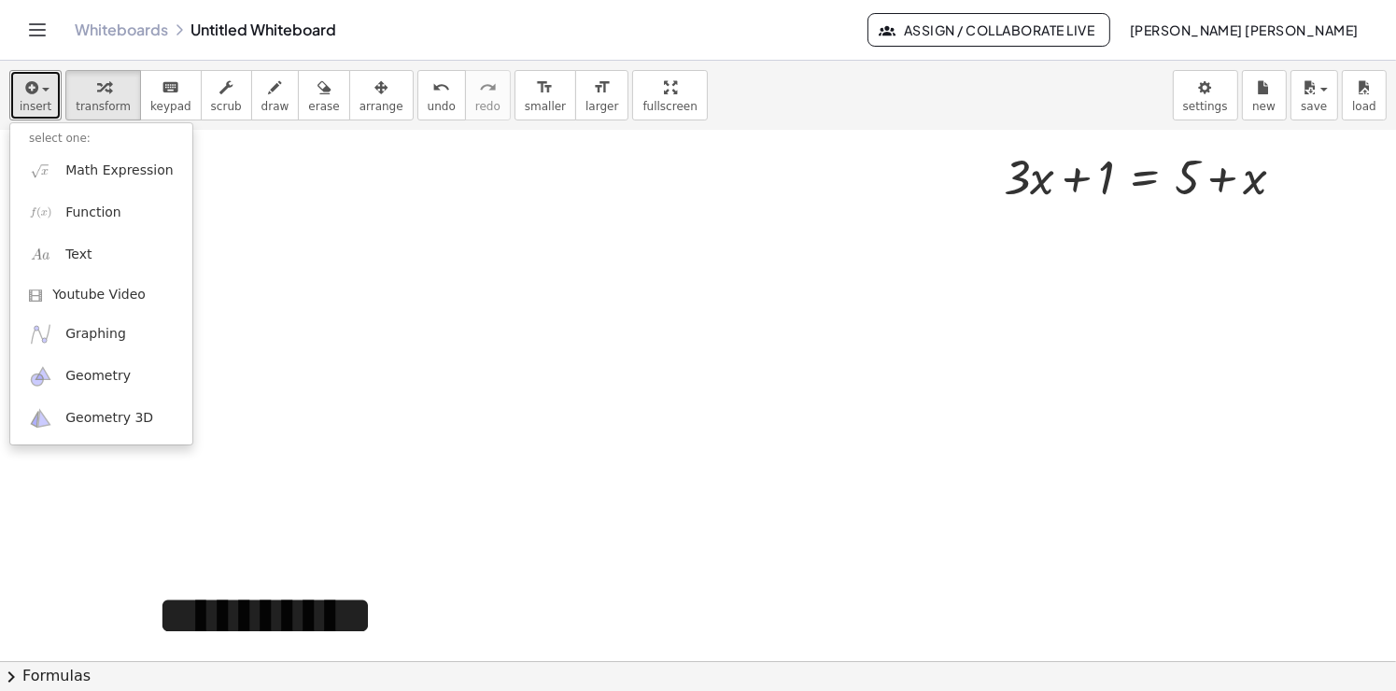
click at [438, 198] on div at bounding box center [698, 548] width 1396 height 1593
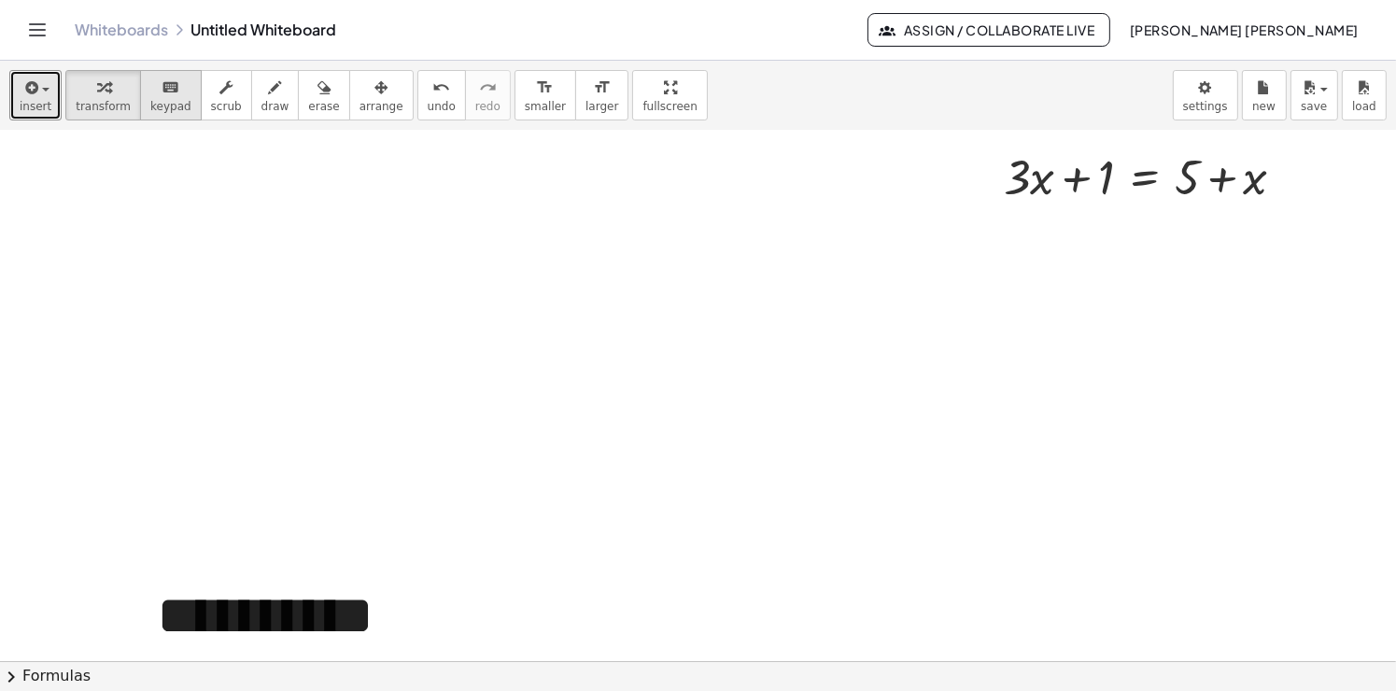
click at [155, 112] on span "keypad" at bounding box center [170, 106] width 41 height 13
click at [1292, 175] on div "Fix a mistake Transform line Copy line as LaTeX Copy derivation as LaTeX Expand…" at bounding box center [1290, 177] width 21 height 21
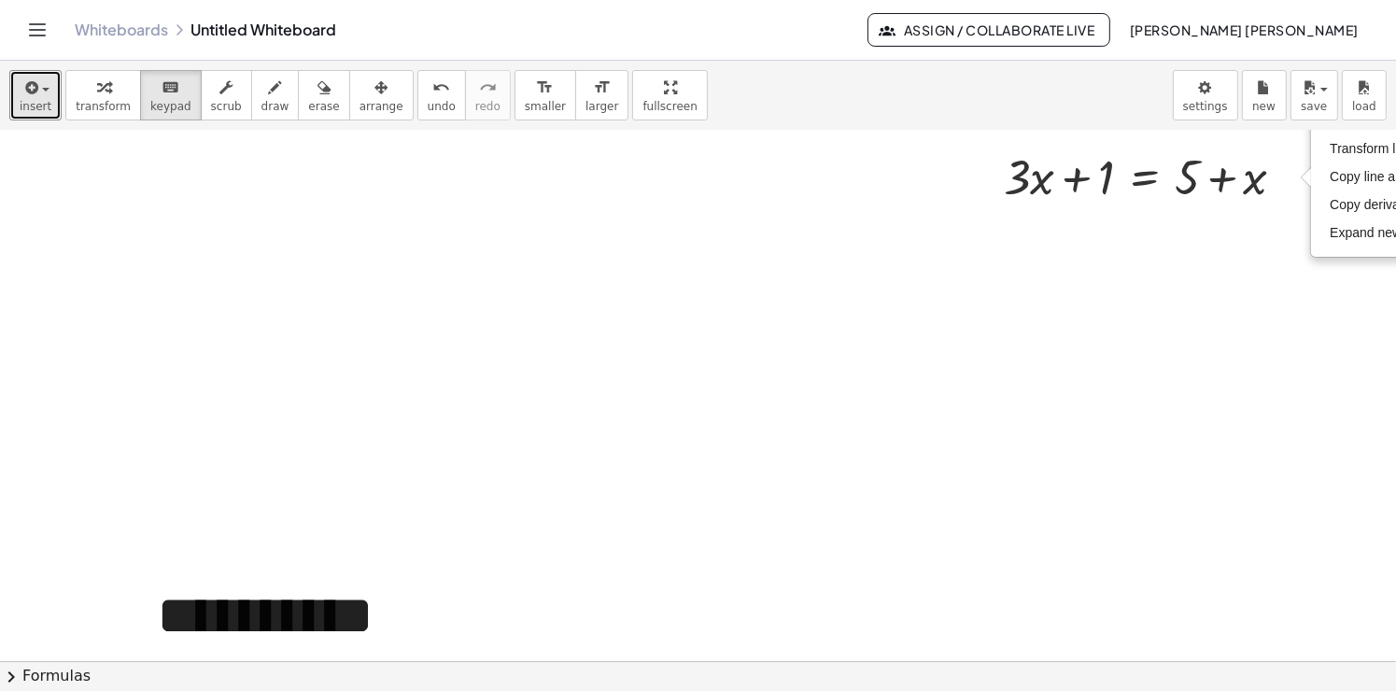
click at [1160, 219] on div at bounding box center [698, 548] width 1396 height 1593
click at [211, 110] on span "scrub" at bounding box center [226, 106] width 31 height 13
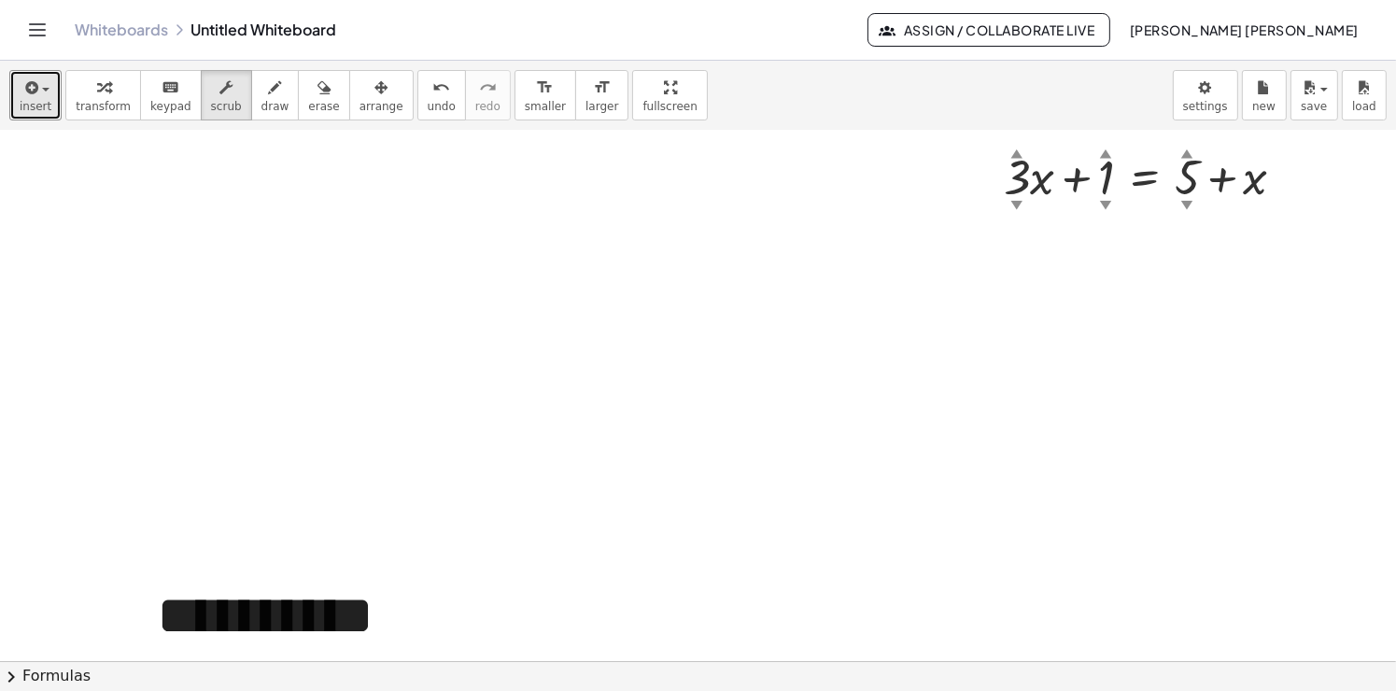
click at [611, 153] on div at bounding box center [698, 548] width 1396 height 1593
click at [48, 116] on button "insert" at bounding box center [35, 95] width 52 height 50
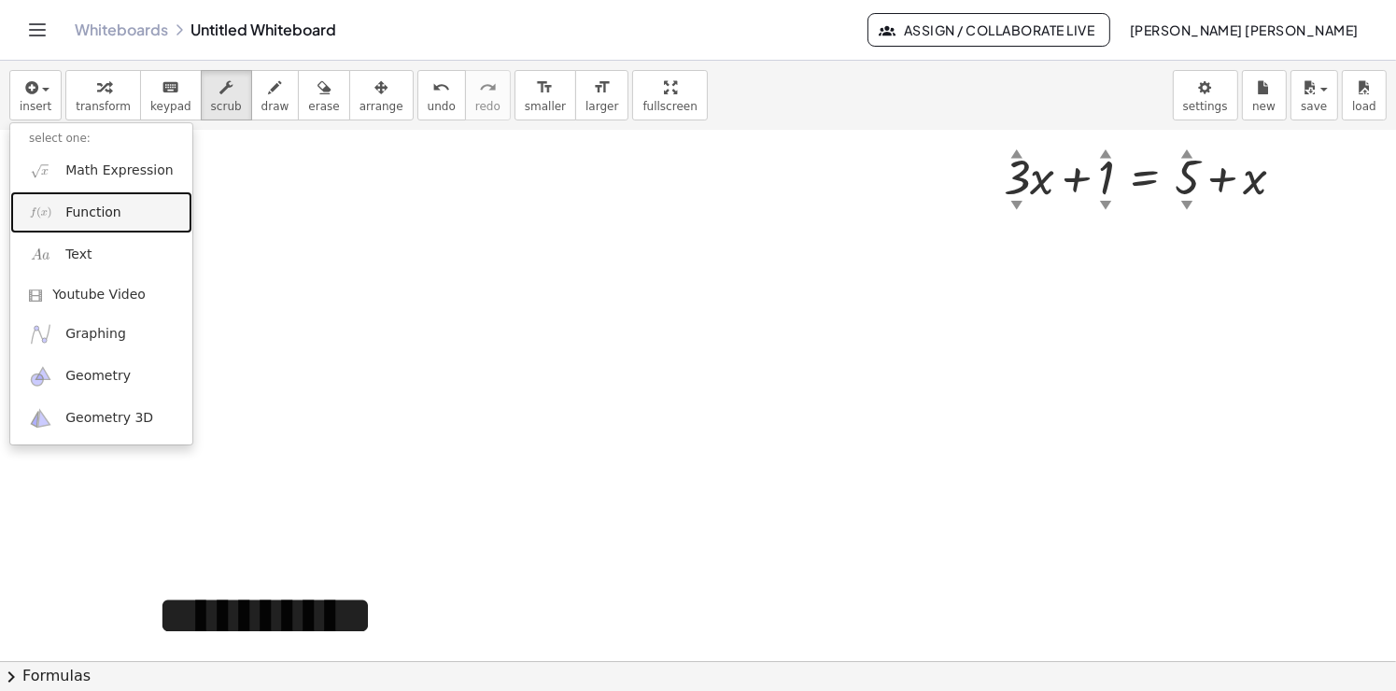
click at [97, 218] on span "Function" at bounding box center [93, 213] width 56 height 19
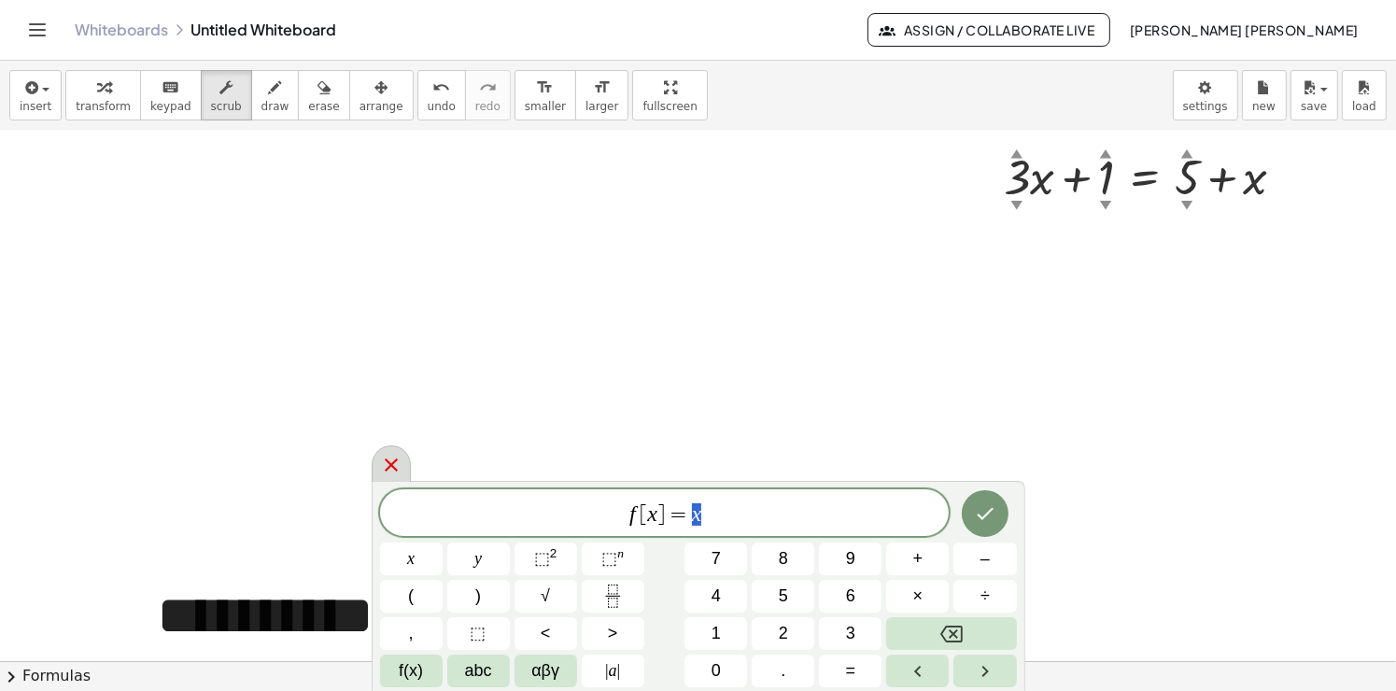
click at [381, 467] on icon at bounding box center [391, 465] width 22 height 22
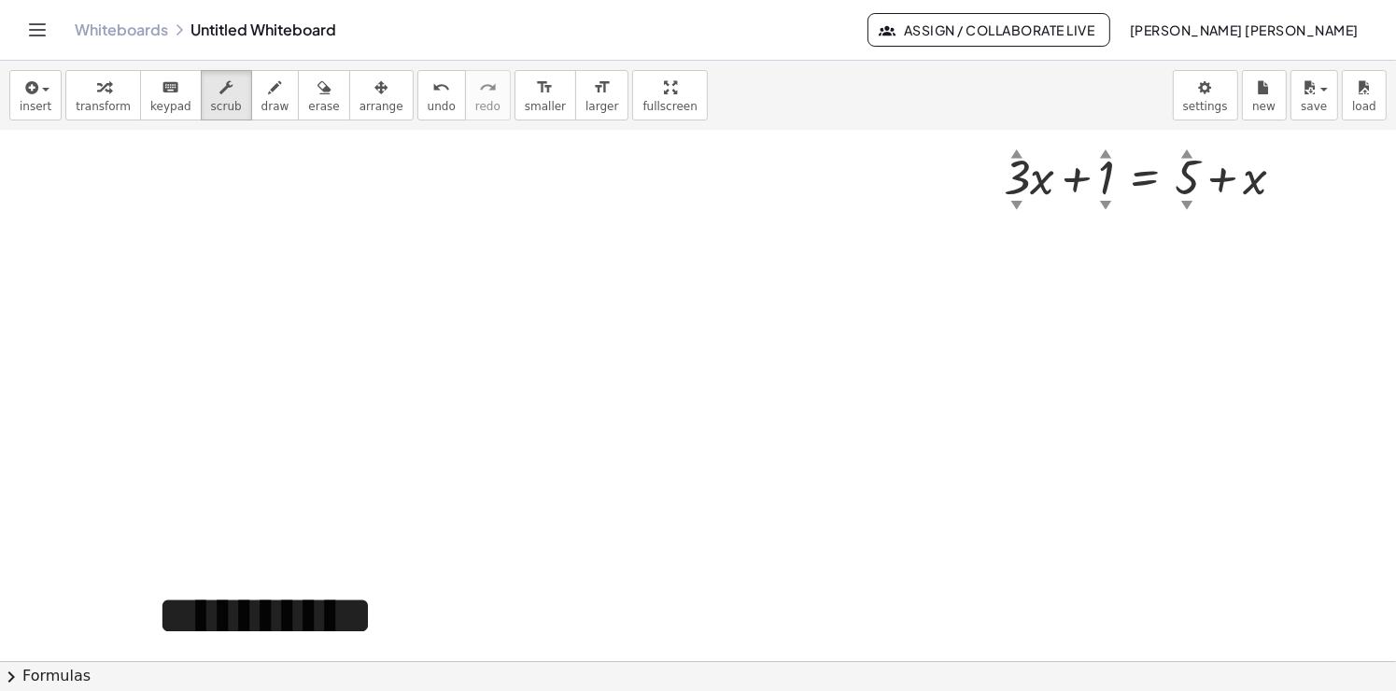
click at [1138, 234] on div at bounding box center [698, 548] width 1396 height 1593
click at [1135, 183] on div at bounding box center [1152, 176] width 315 height 64
click at [1303, 178] on div at bounding box center [1152, 176] width 315 height 64
click at [1295, 178] on div "Fix a mistake Transform line Copy line as LaTeX Copy derivation as LaTeX Expand…" at bounding box center [1290, 177] width 21 height 21
drag, startPoint x: 1293, startPoint y: 176, endPoint x: 281, endPoint y: 197, distance: 1011.7
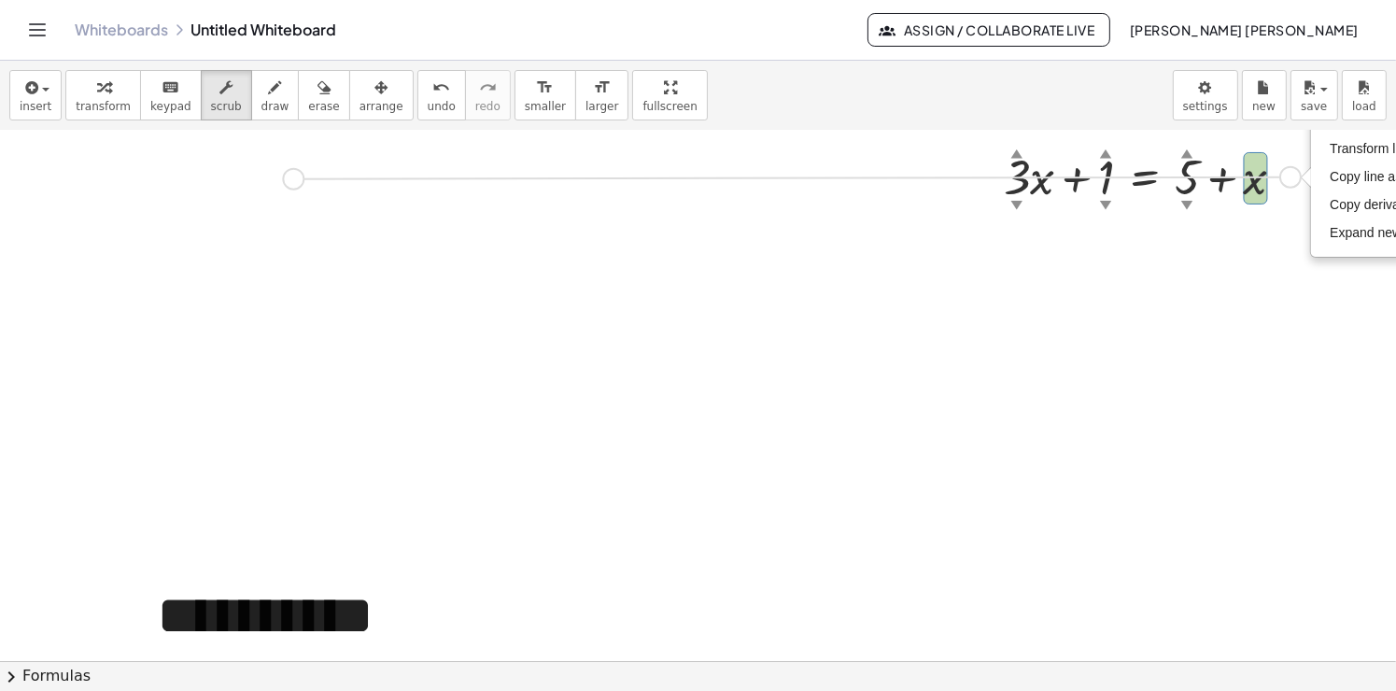
click at [281, 197] on div "**********" at bounding box center [698, 548] width 1396 height 1593
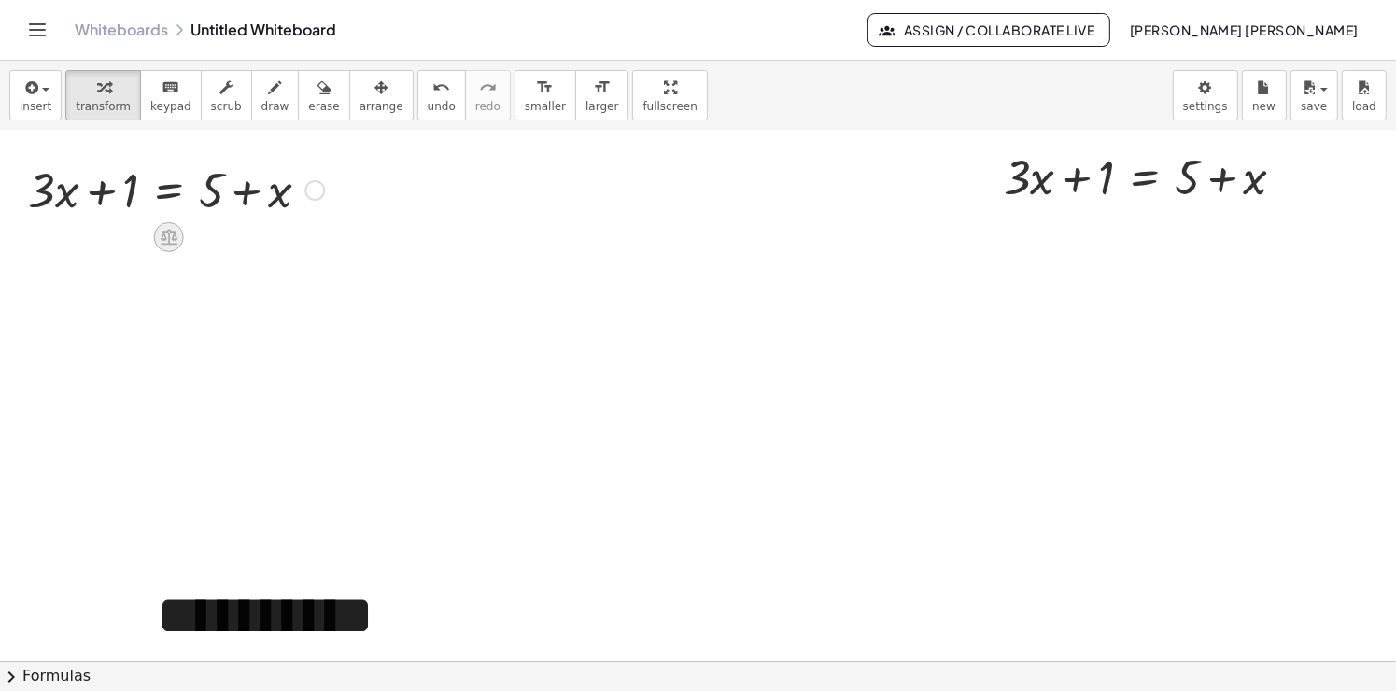
click at [161, 241] on icon at bounding box center [169, 237] width 20 height 20
drag, startPoint x: 640, startPoint y: 267, endPoint x: 597, endPoint y: 260, distance: 43.6
click at [638, 267] on div at bounding box center [698, 548] width 1396 height 1593
click at [160, 235] on icon at bounding box center [169, 237] width 20 height 20
click at [174, 198] on div at bounding box center [176, 189] width 315 height 64
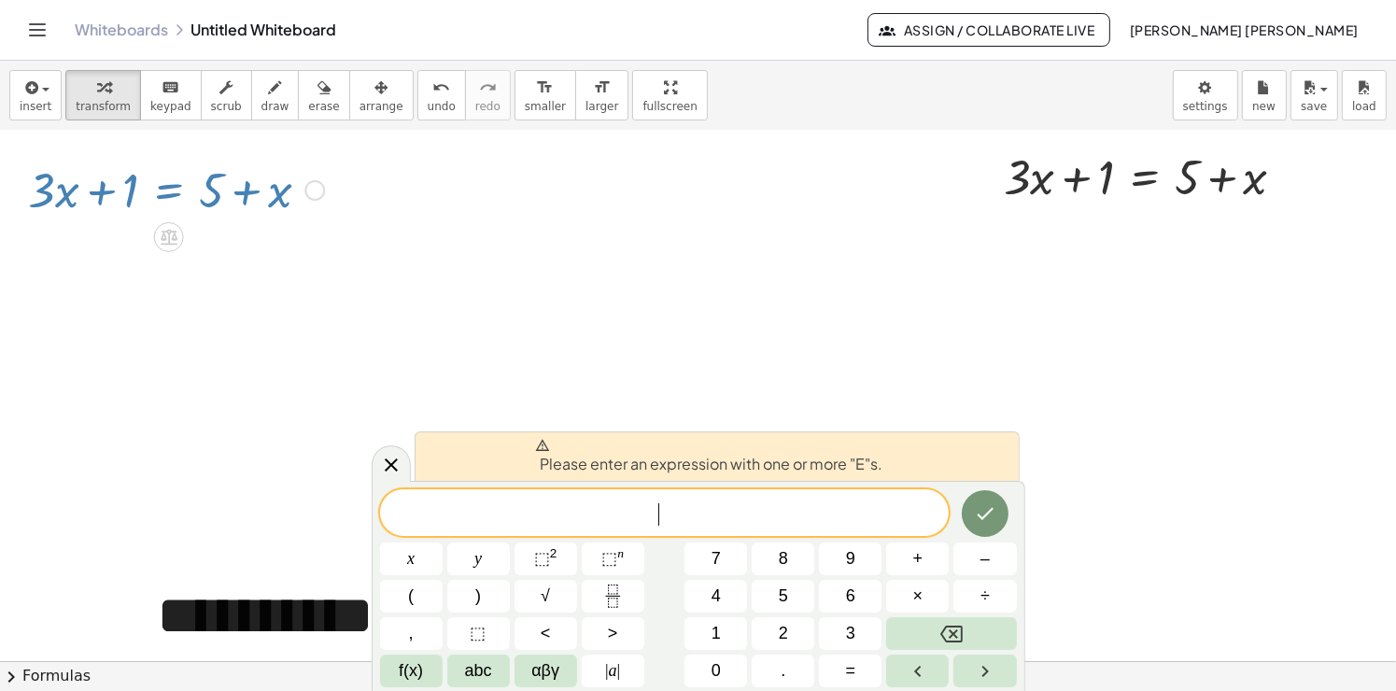
click at [290, 295] on div at bounding box center [698, 548] width 1396 height 1593
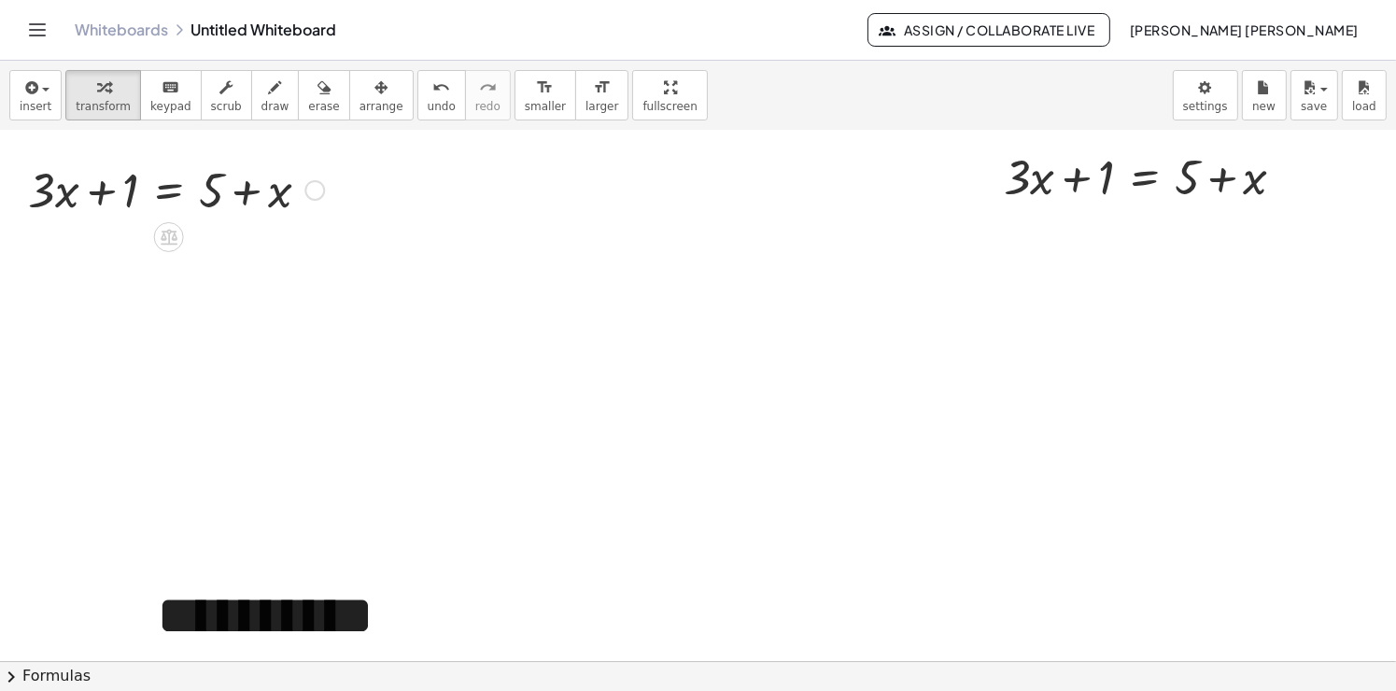
click at [310, 195] on div at bounding box center [314, 190] width 21 height 21
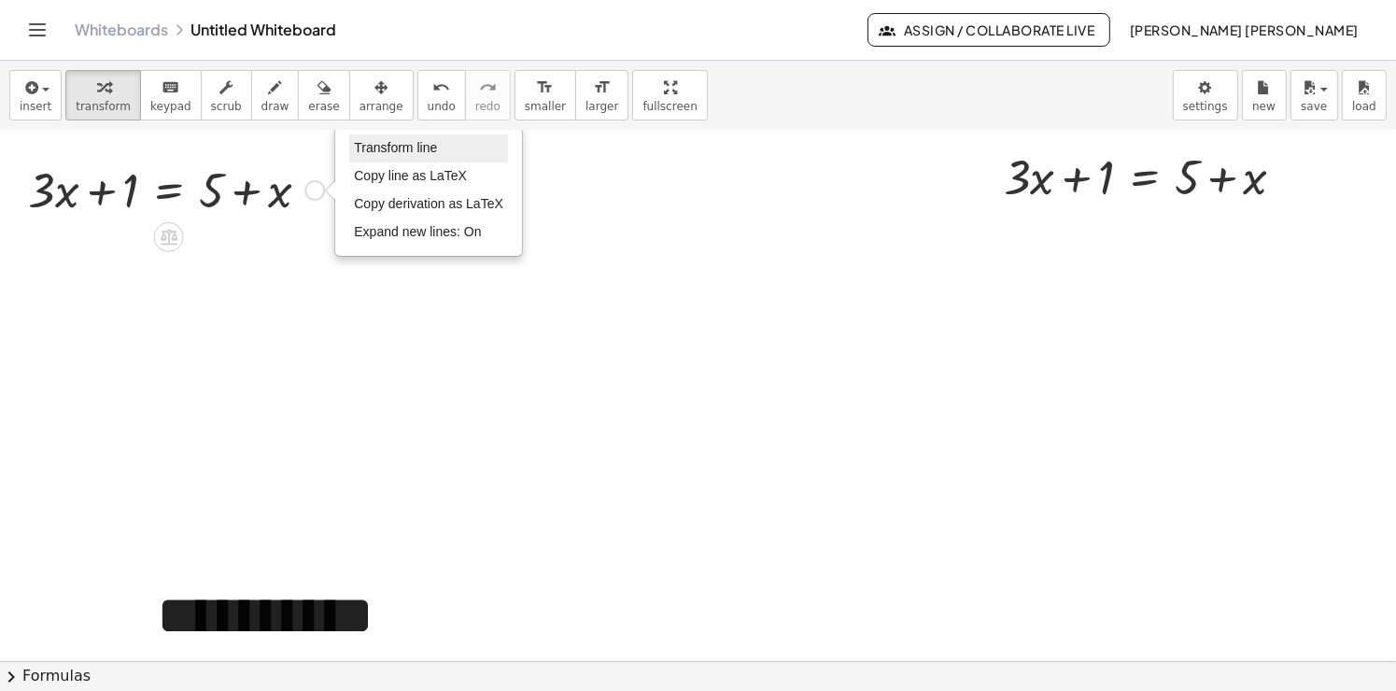
click at [403, 151] on span "Transform line" at bounding box center [395, 147] width 83 height 15
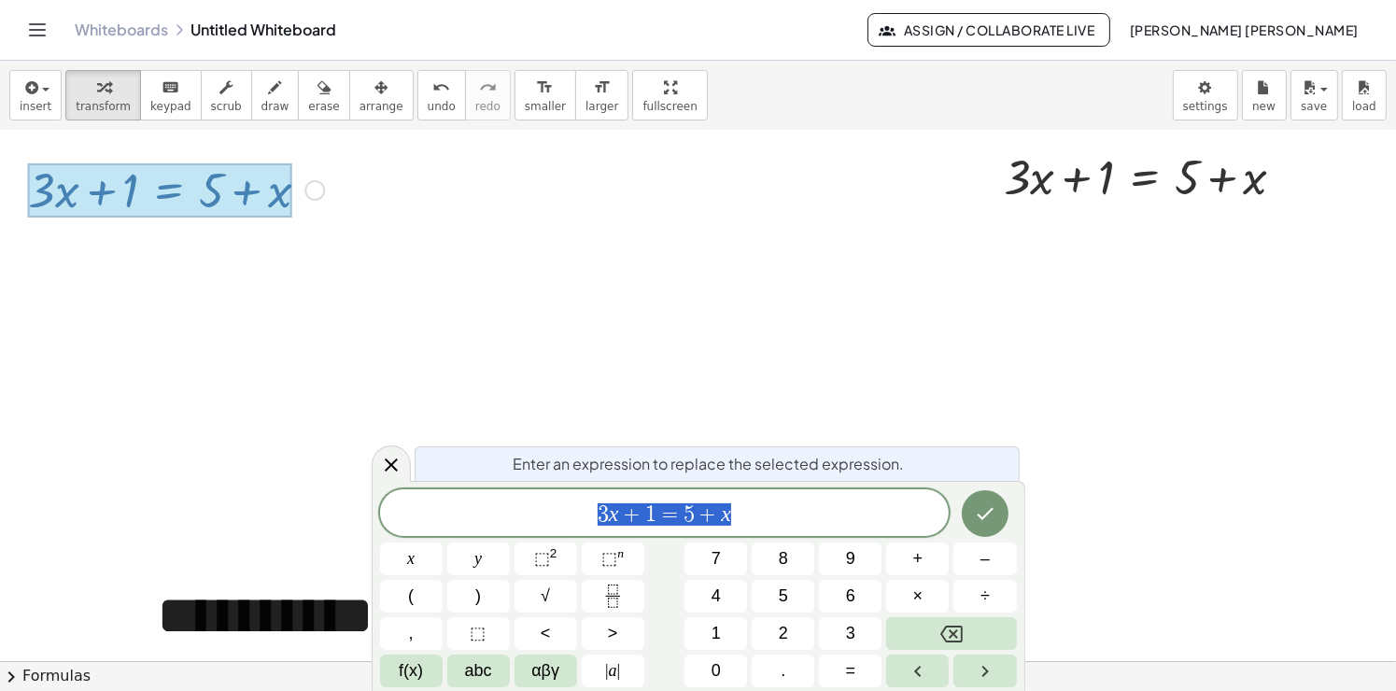
click at [310, 190] on div "Transform line Copy line as LaTeX Copy derivation as LaTeX Expand new lines: On" at bounding box center [314, 190] width 21 height 21
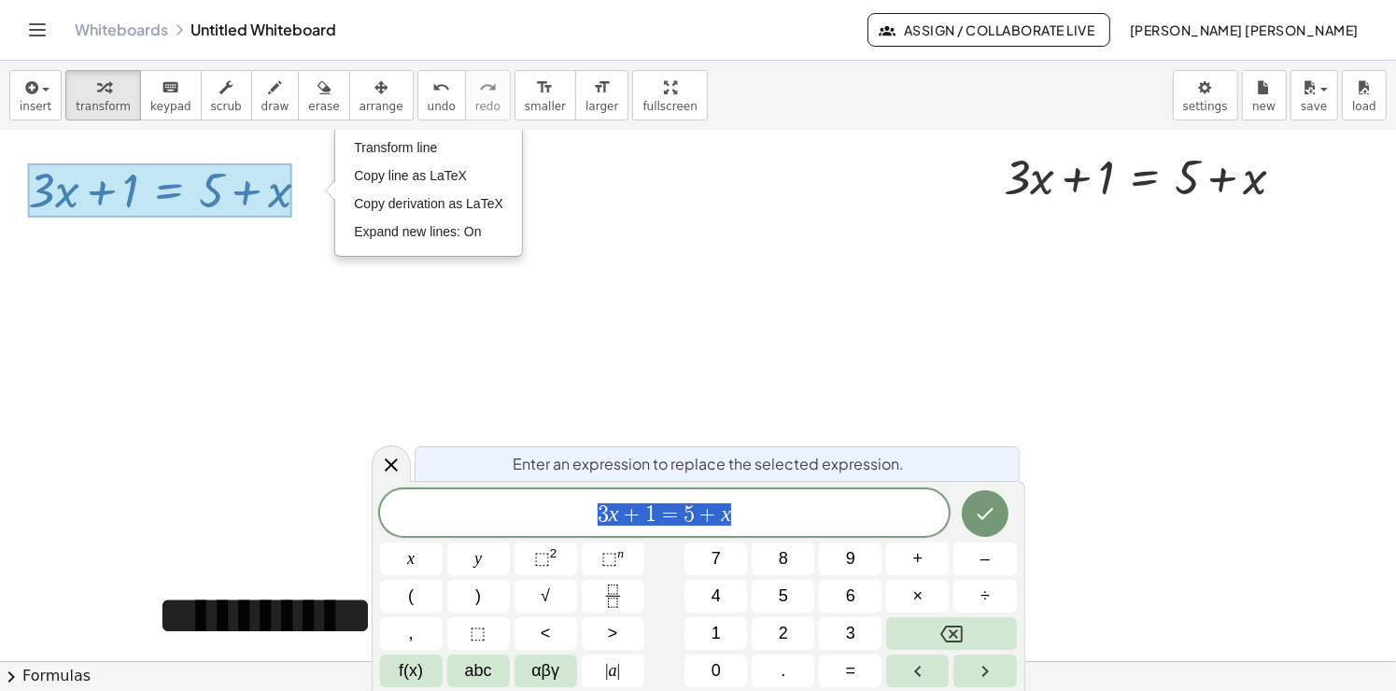
click at [262, 331] on div at bounding box center [698, 548] width 1396 height 1593
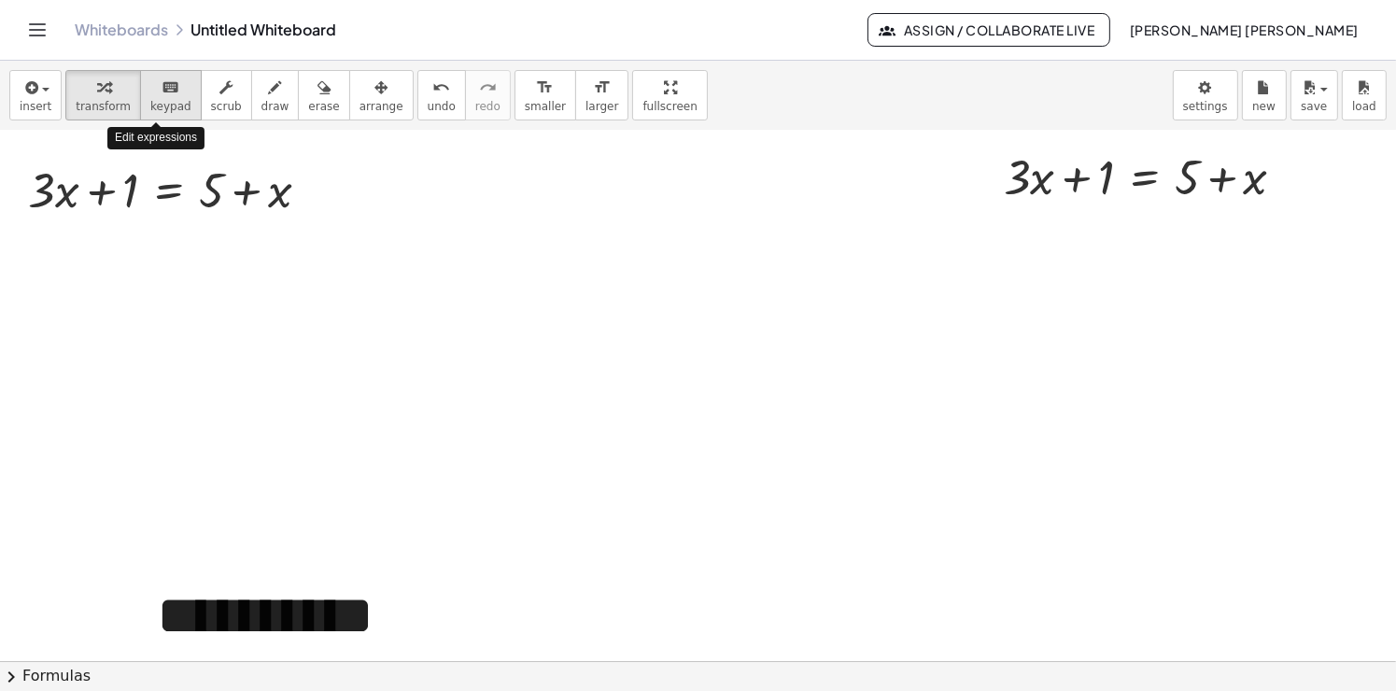
click at [156, 108] on span "keypad" at bounding box center [170, 106] width 41 height 13
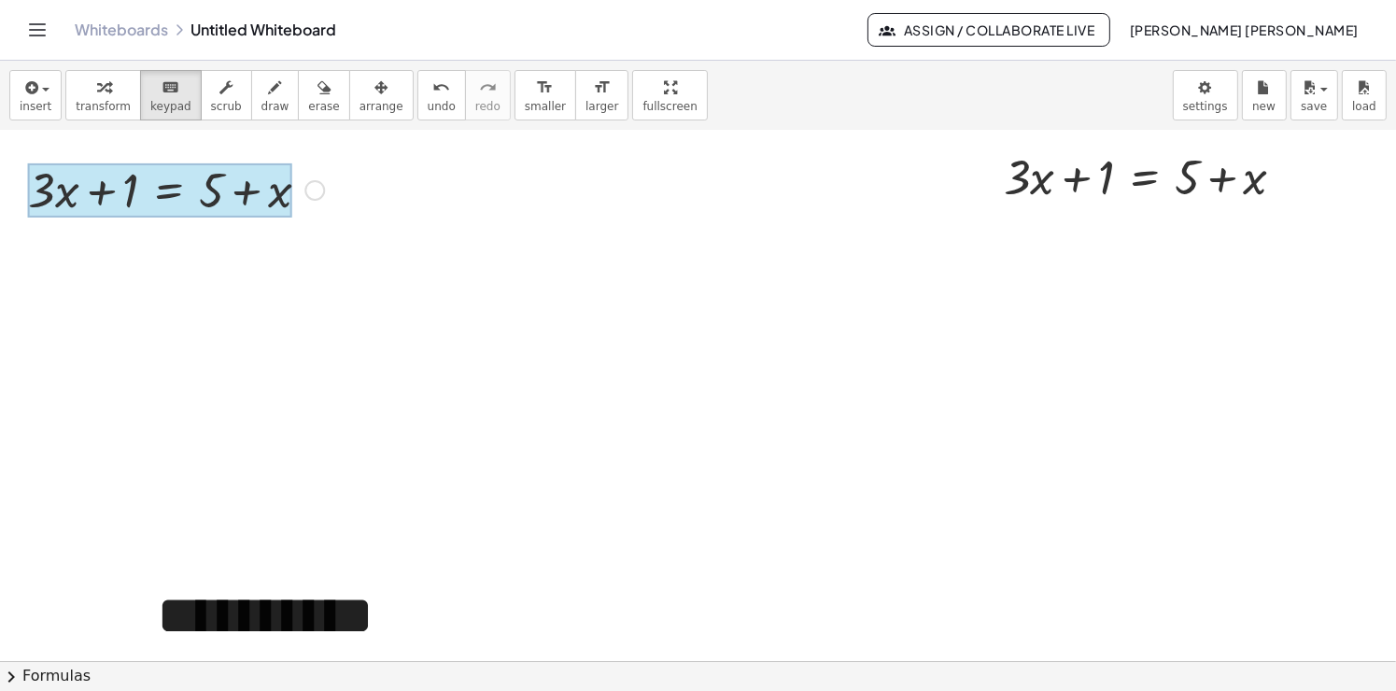
click at [160, 205] on div at bounding box center [159, 190] width 263 height 54
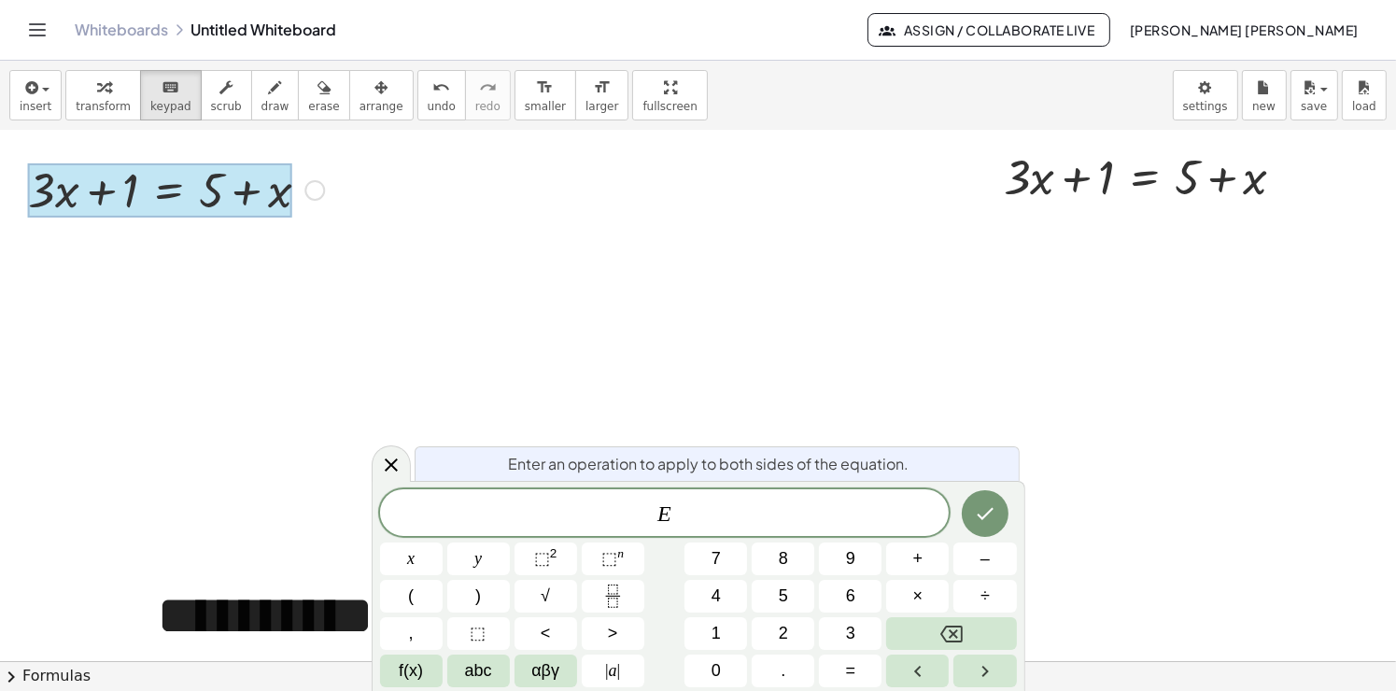
drag, startPoint x: 387, startPoint y: 465, endPoint x: 144, endPoint y: 213, distance: 350.1
click at [376, 448] on body "**********" at bounding box center [698, 345] width 1396 height 691
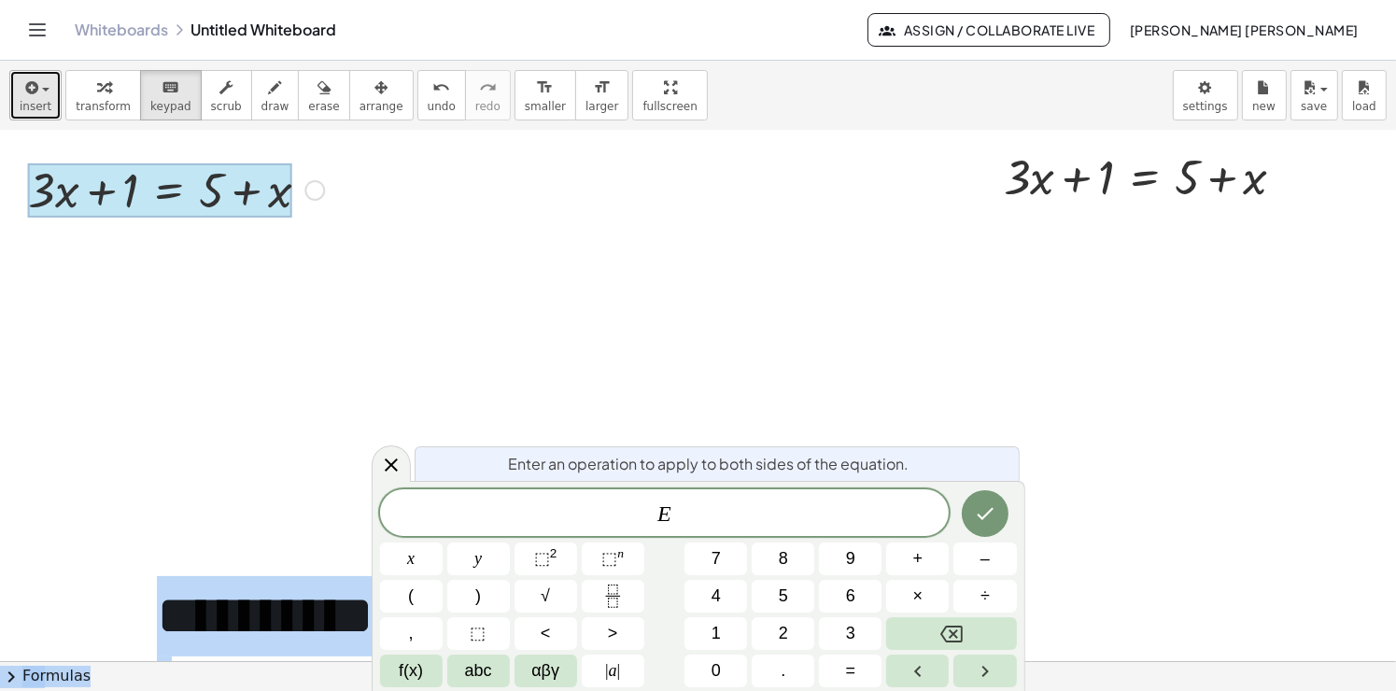
click at [44, 95] on div "button" at bounding box center [36, 87] width 32 height 22
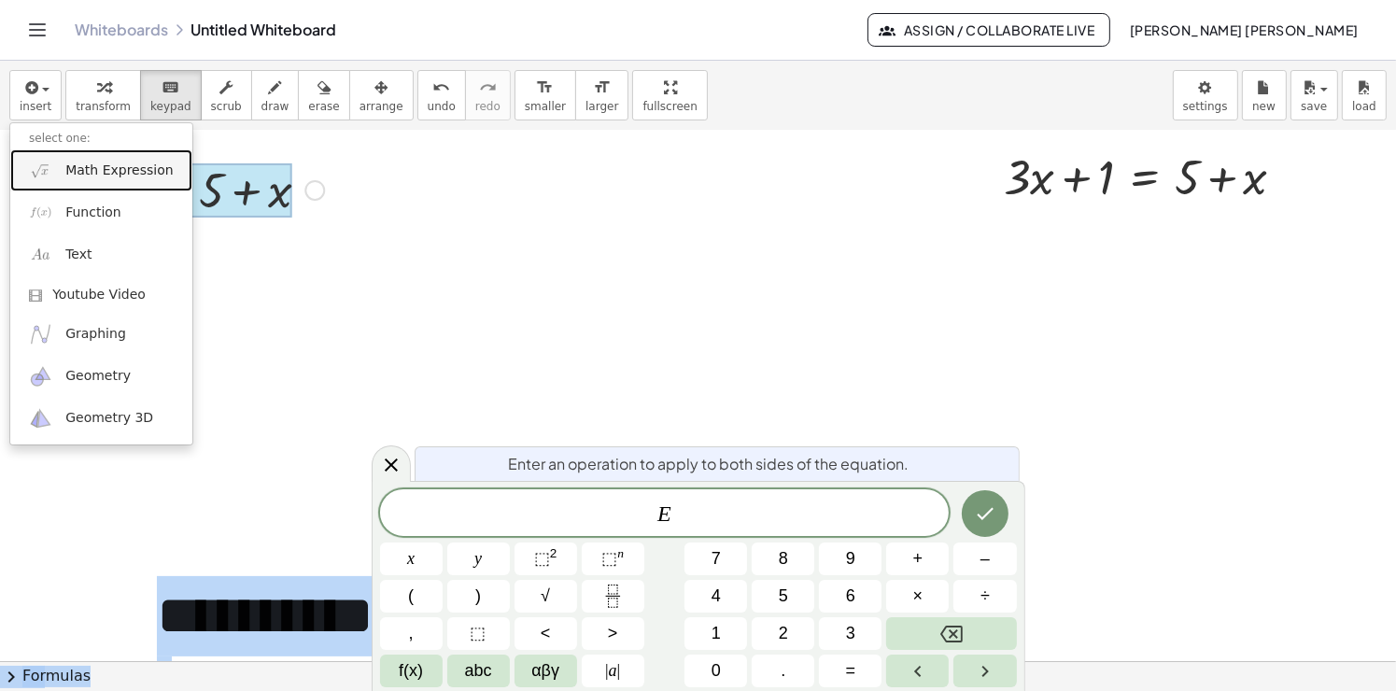
click at [108, 177] on span "Math Expression" at bounding box center [118, 171] width 107 height 19
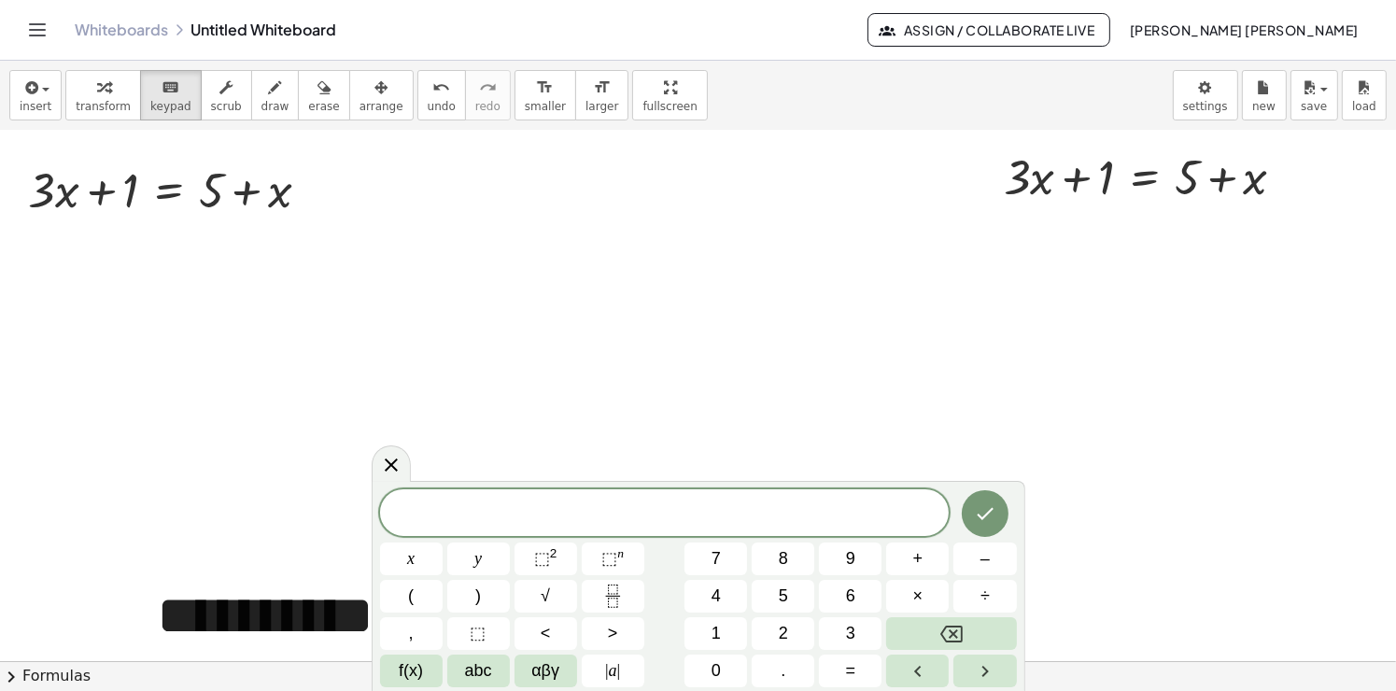
click at [275, 281] on div at bounding box center [698, 548] width 1396 height 1593
